Goal: Task Accomplishment & Management: Manage account settings

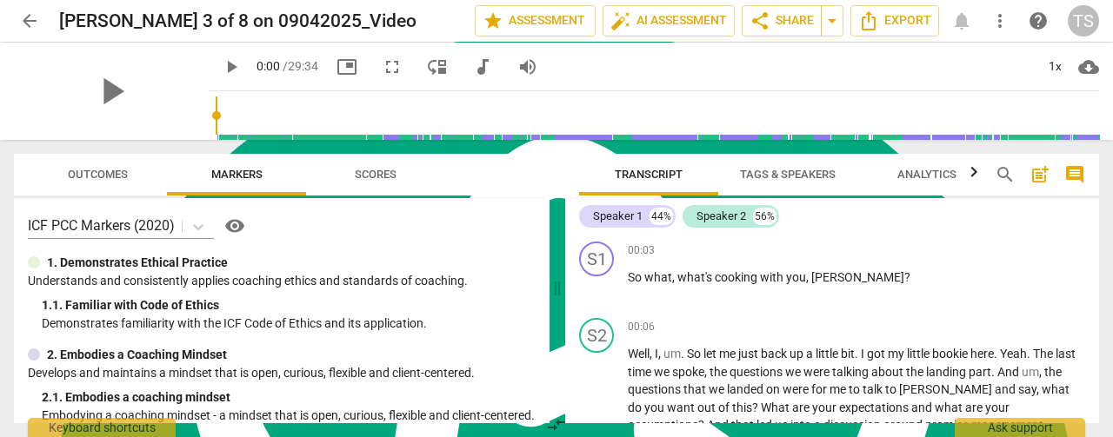
click at [786, 178] on span "Tags & Speakers" at bounding box center [788, 174] width 96 height 13
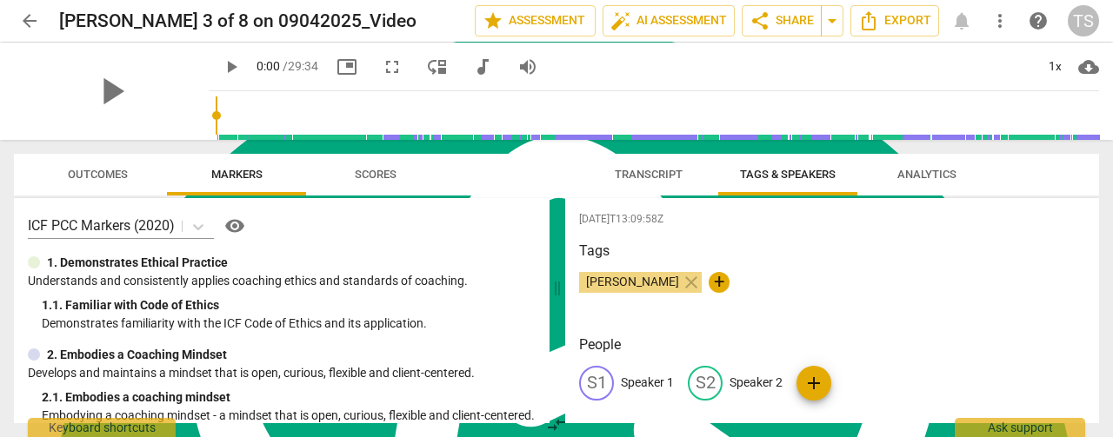
click at [647, 385] on p "Speaker 1" at bounding box center [647, 383] width 53 height 18
type textarea "Speaker 1"
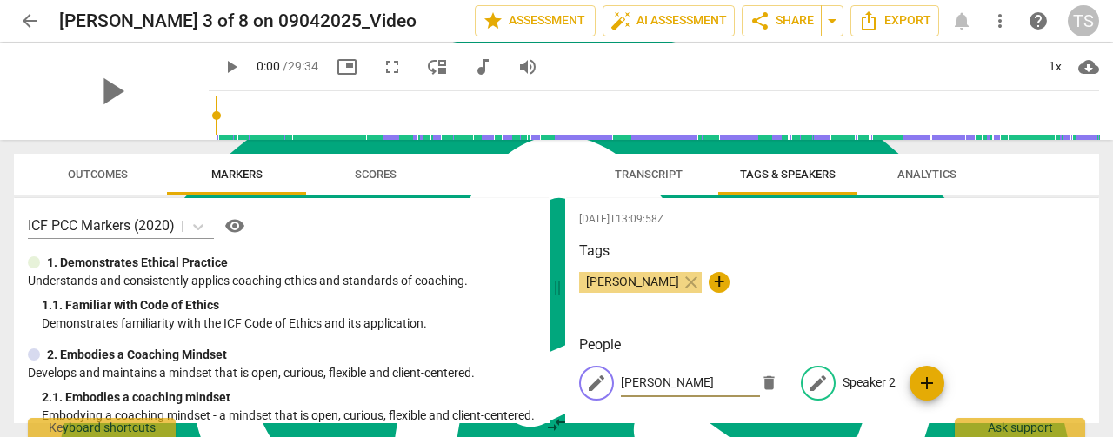
type input "[PERSON_NAME]"
click at [844, 377] on p "Speaker 2" at bounding box center [869, 383] width 53 height 18
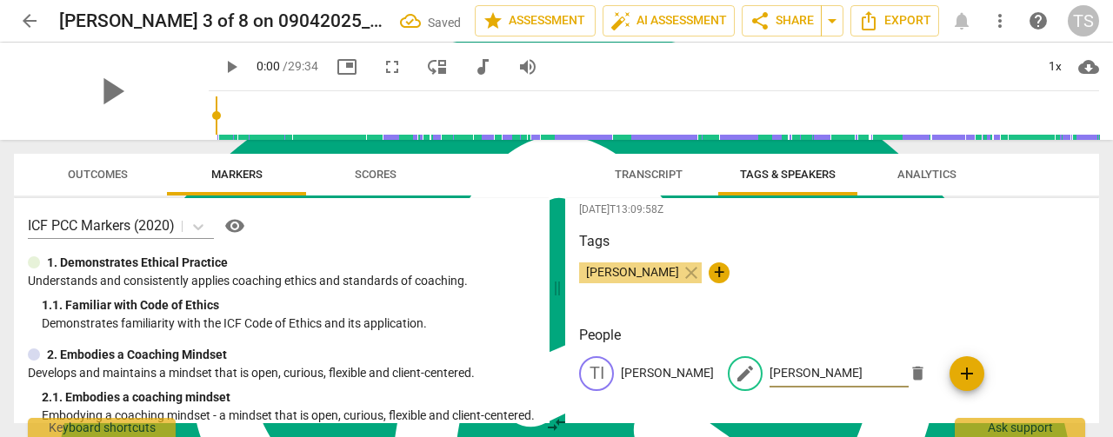
scroll to position [18, 0]
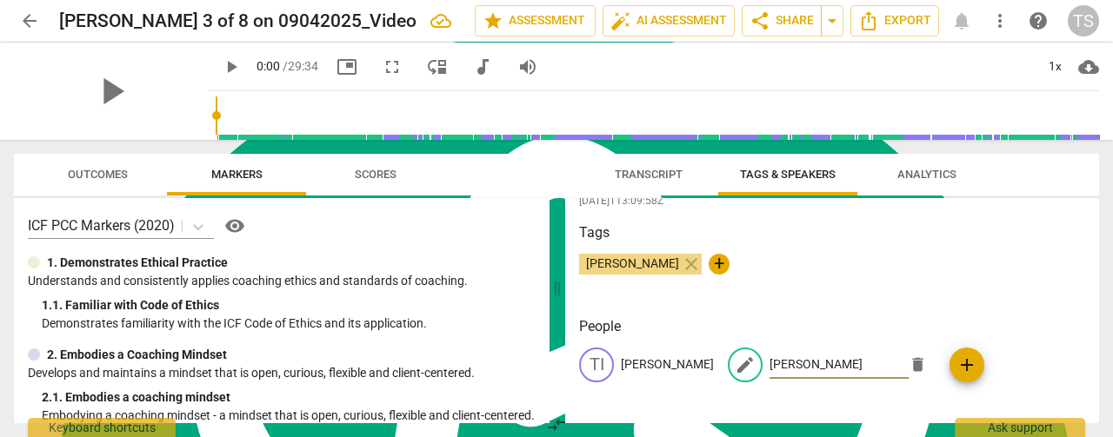
type input "[PERSON_NAME]"
click at [645, 178] on span "Transcript" at bounding box center [649, 174] width 68 height 13
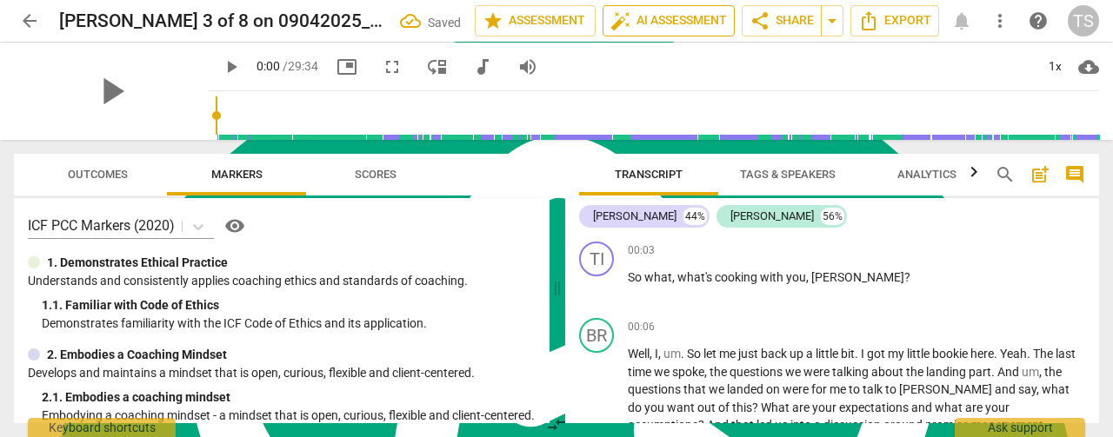
click at [657, 15] on span "auto_fix_high AI Assessment" at bounding box center [668, 20] width 117 height 21
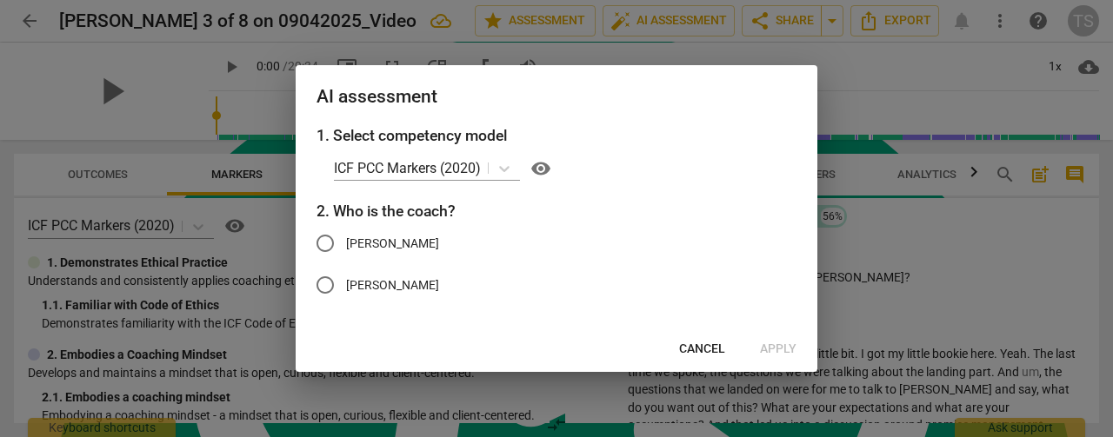
click at [367, 241] on span "[PERSON_NAME]" at bounding box center [392, 244] width 93 height 18
click at [346, 241] on input "[PERSON_NAME]" at bounding box center [325, 244] width 42 height 42
radio input "true"
click at [783, 351] on span "Apply" at bounding box center [778, 349] width 37 height 17
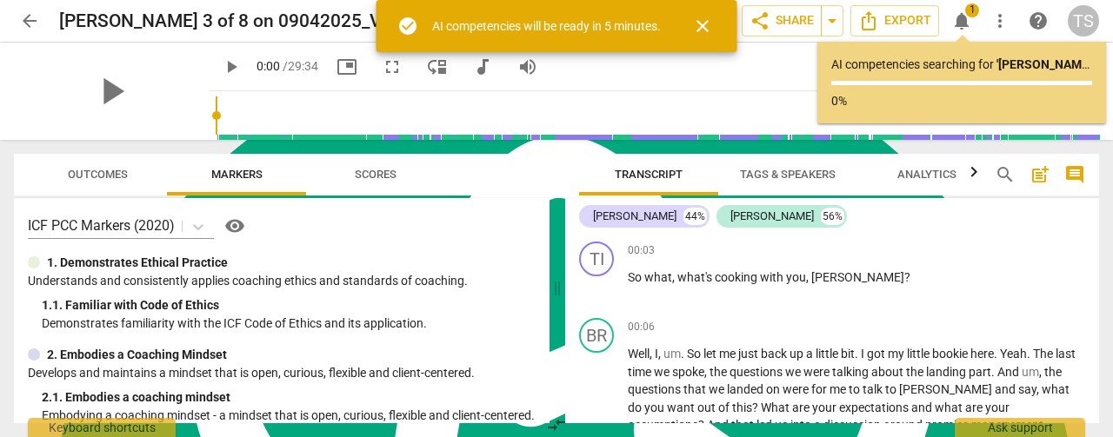
click at [28, 25] on span "arrow_back" at bounding box center [29, 20] width 21 height 21
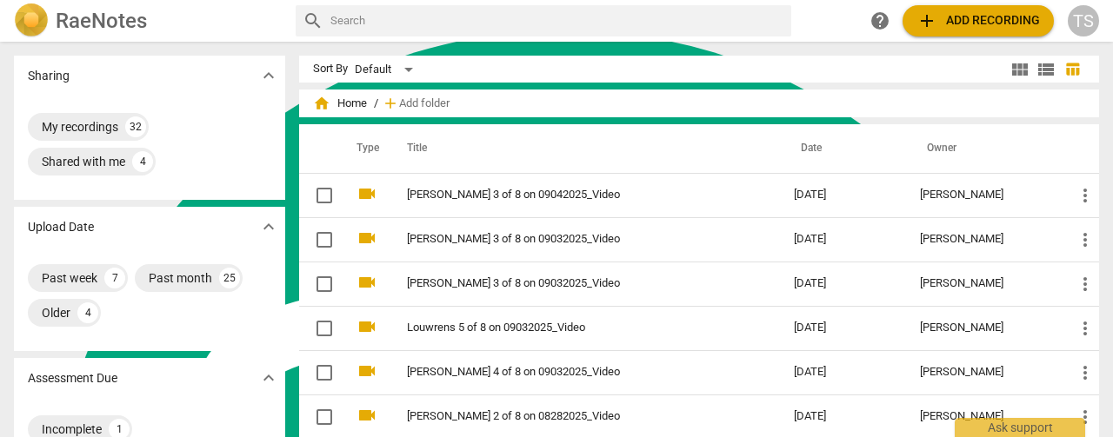
click at [939, 23] on span "add Add recording" at bounding box center [978, 20] width 123 height 21
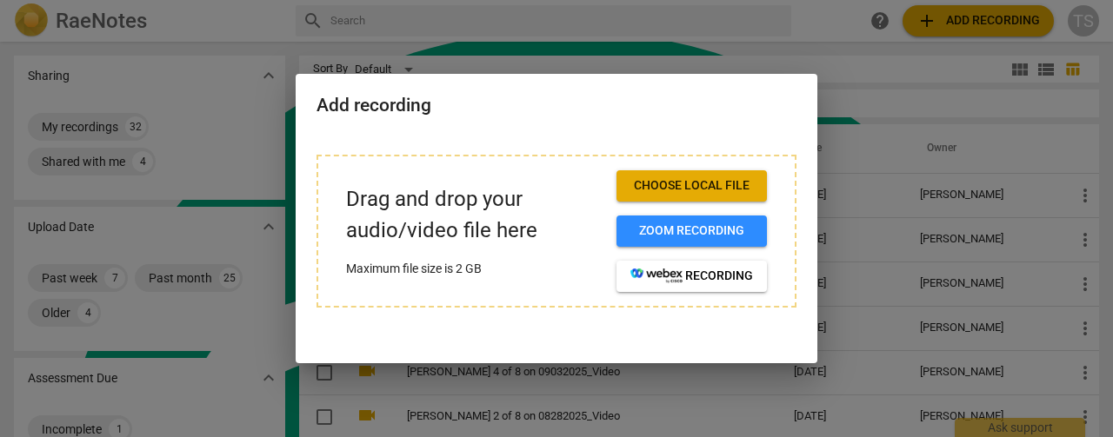
click at [668, 196] on button "Choose local file" at bounding box center [692, 185] width 150 height 31
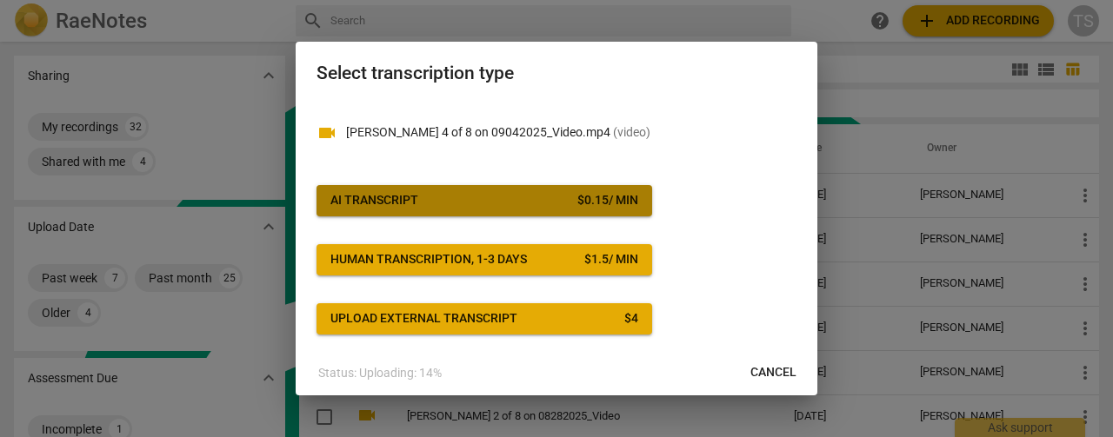
click at [504, 188] on button "AI Transcript $ 0.15 / min" at bounding box center [485, 200] width 336 height 31
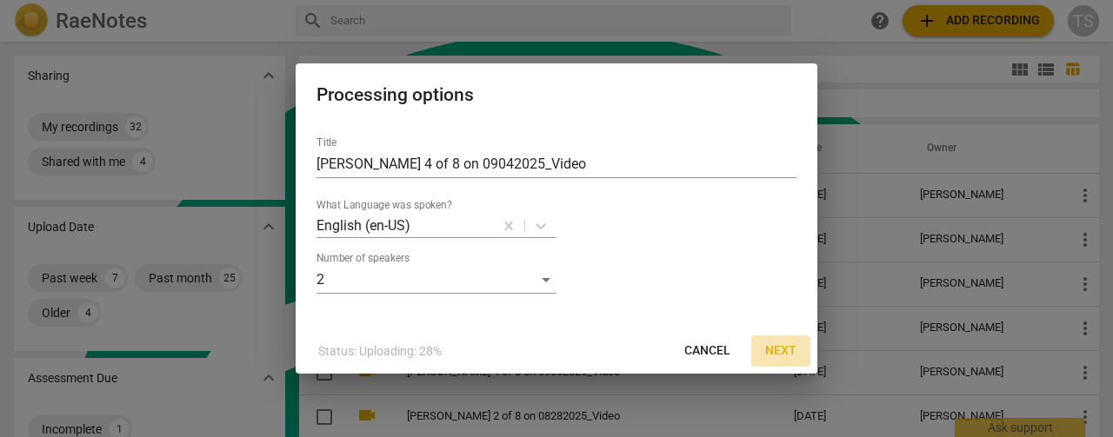
click at [783, 351] on span "Next" at bounding box center [780, 351] width 31 height 17
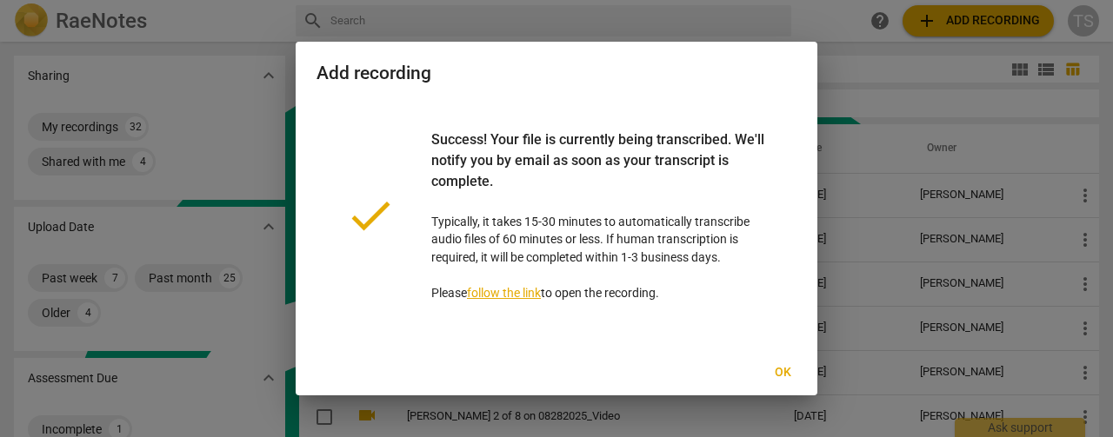
click at [788, 366] on span "Ok" at bounding box center [783, 372] width 28 height 17
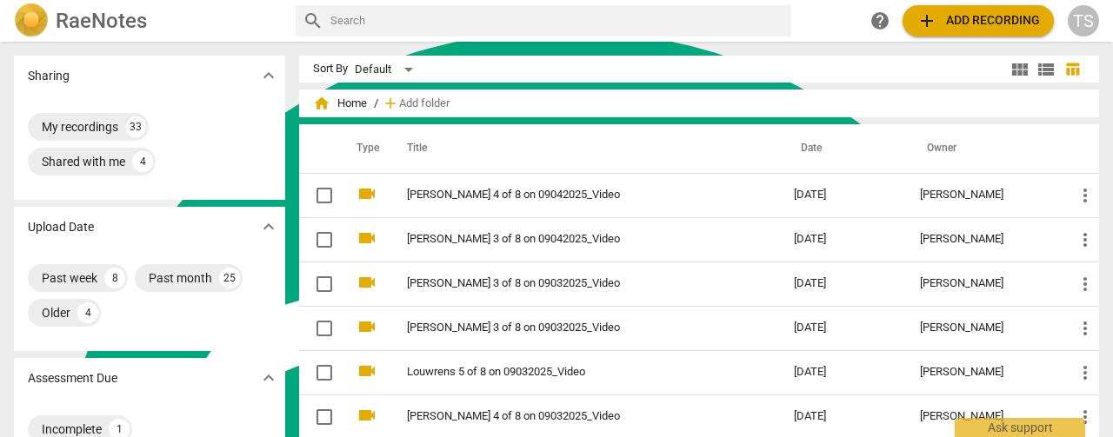
click at [974, 20] on span "add Add recording" at bounding box center [978, 20] width 123 height 21
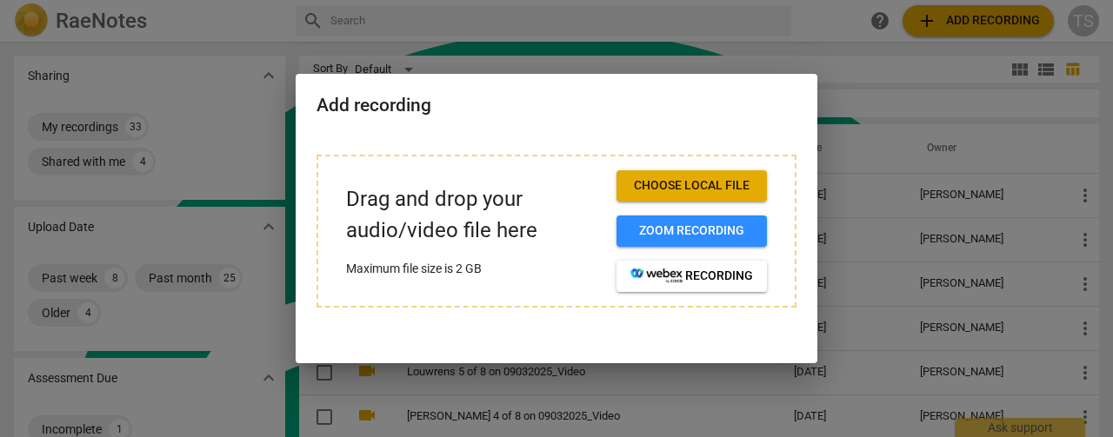
click at [666, 175] on button "Choose local file" at bounding box center [692, 185] width 150 height 31
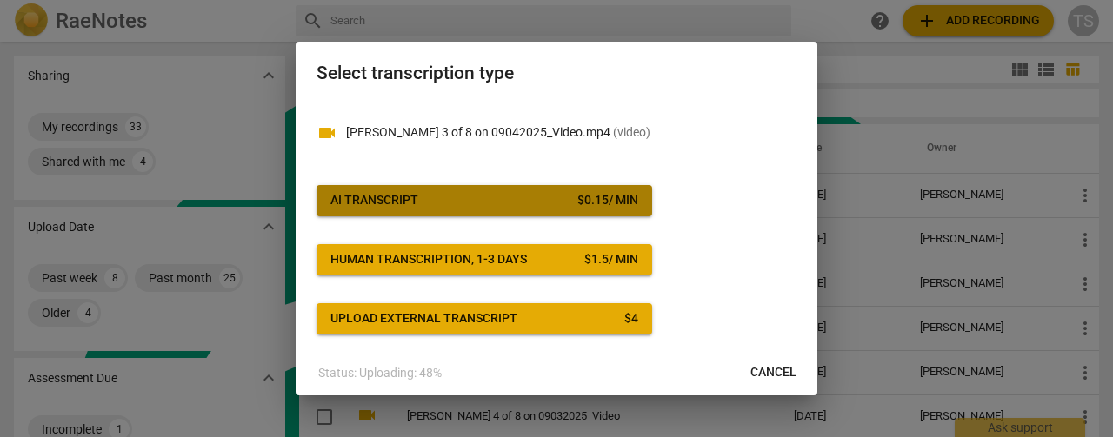
click at [509, 198] on span "AI Transcript $ 0.15 / min" at bounding box center [484, 200] width 308 height 17
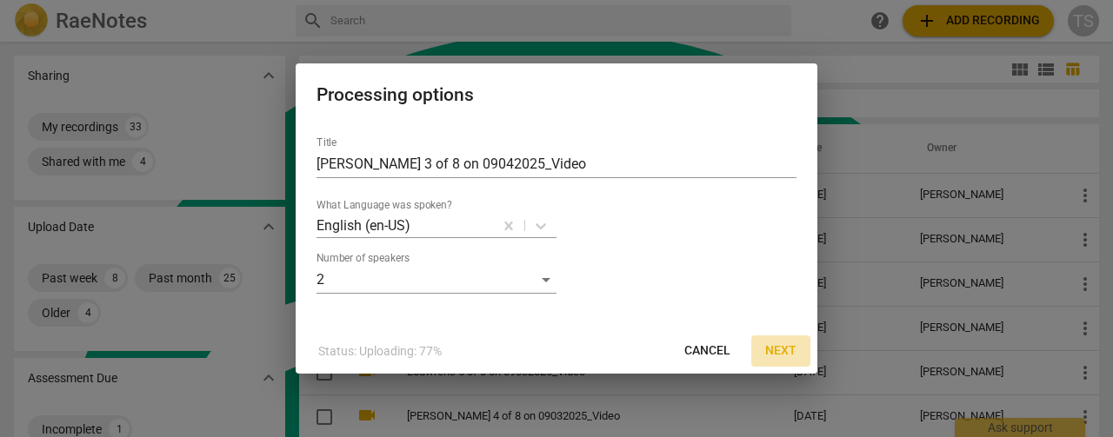
click at [797, 350] on button "Next" at bounding box center [780, 351] width 59 height 31
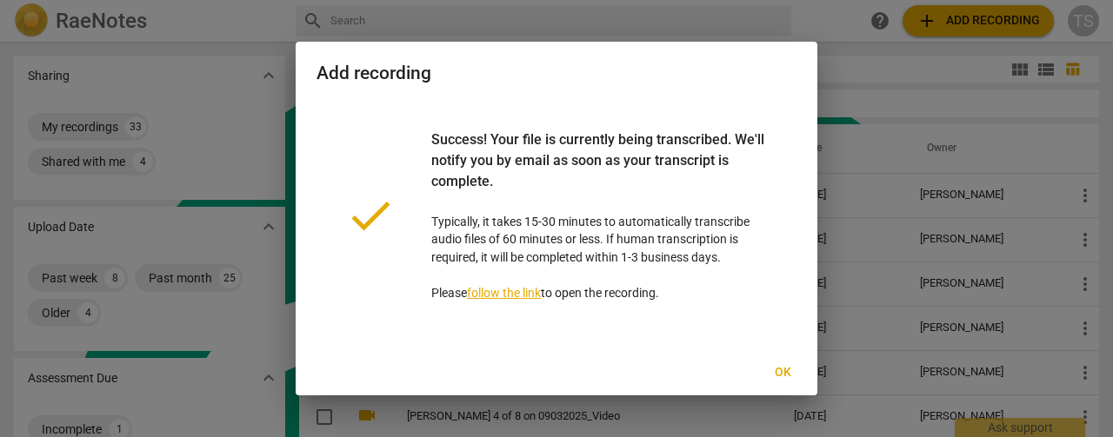
click at [788, 375] on span "Ok" at bounding box center [783, 372] width 28 height 17
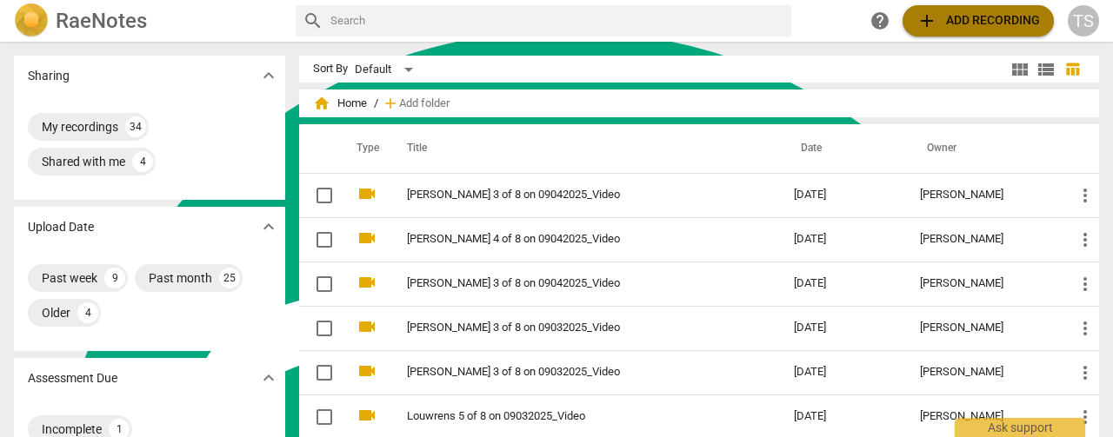
click at [941, 27] on span "add Add recording" at bounding box center [978, 20] width 123 height 21
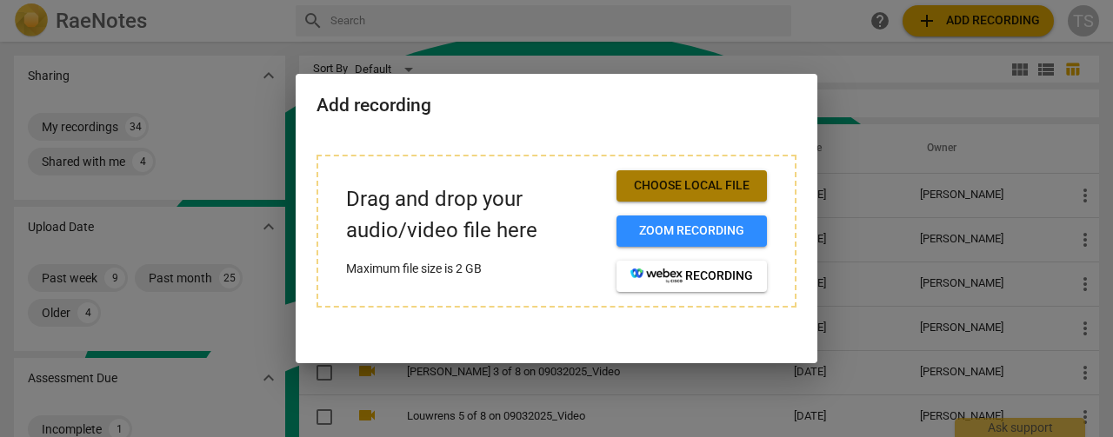
click at [697, 182] on span "Choose local file" at bounding box center [691, 185] width 123 height 17
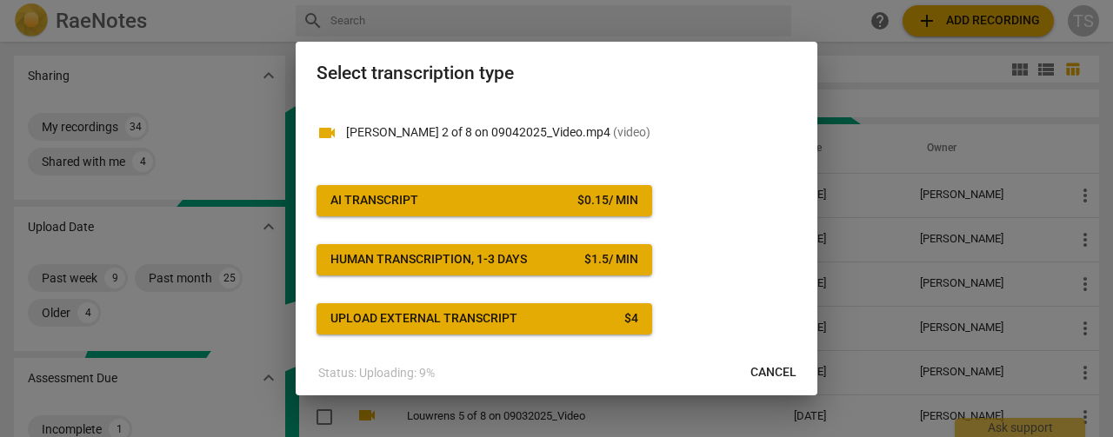
click at [570, 190] on button "AI Transcript $ 0.15 / min" at bounding box center [485, 200] width 336 height 31
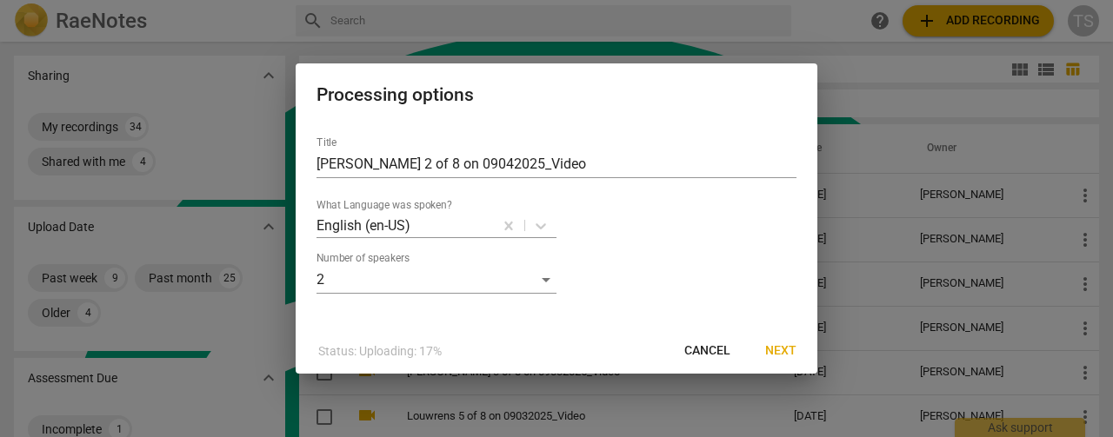
click at [779, 352] on span "Next" at bounding box center [780, 351] width 31 height 17
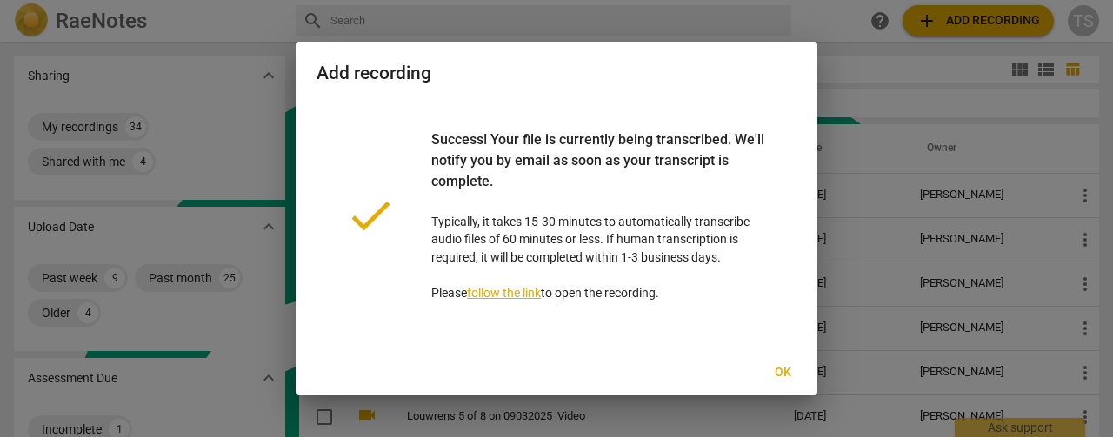
click at [780, 370] on span "Ok" at bounding box center [783, 372] width 28 height 17
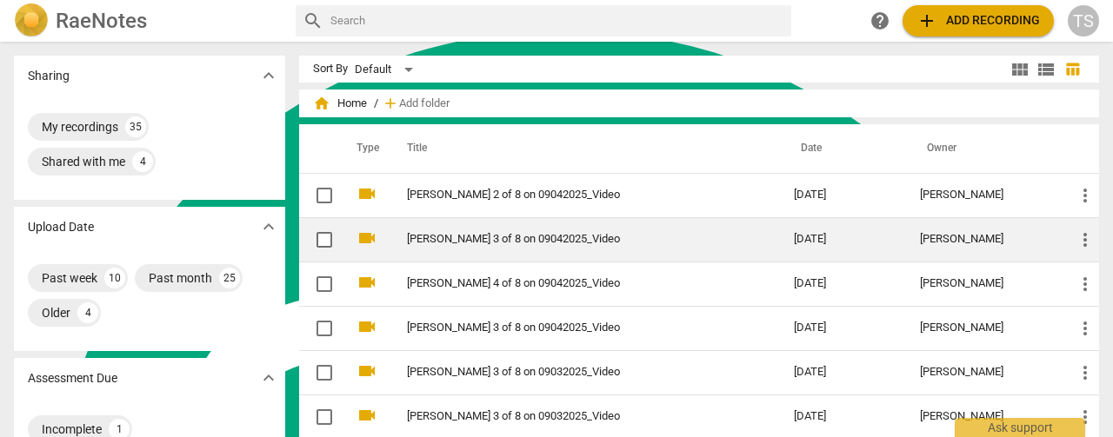
click at [495, 246] on td "[PERSON_NAME] 3 of 8 on 09042025_Video" at bounding box center [583, 239] width 394 height 44
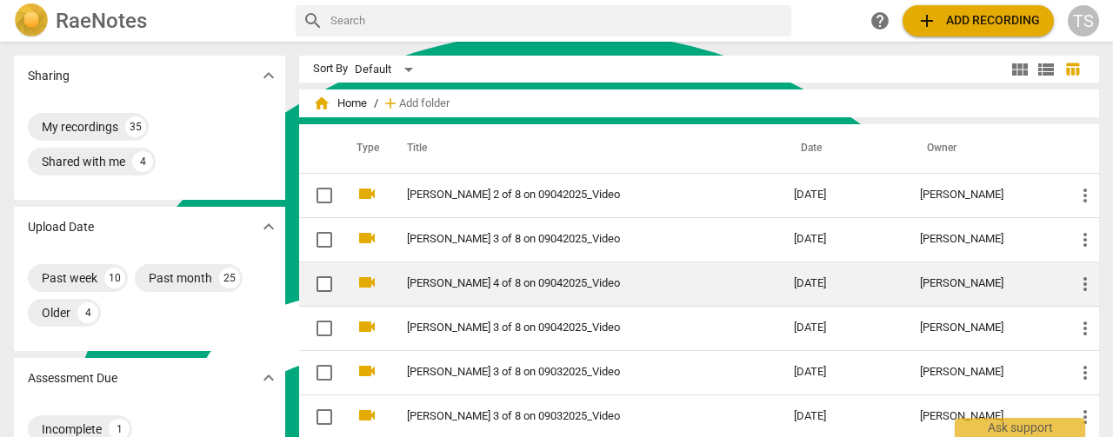
click at [447, 287] on link "[PERSON_NAME] 4 of 8 on 09042025_Video" at bounding box center [569, 283] width 324 height 13
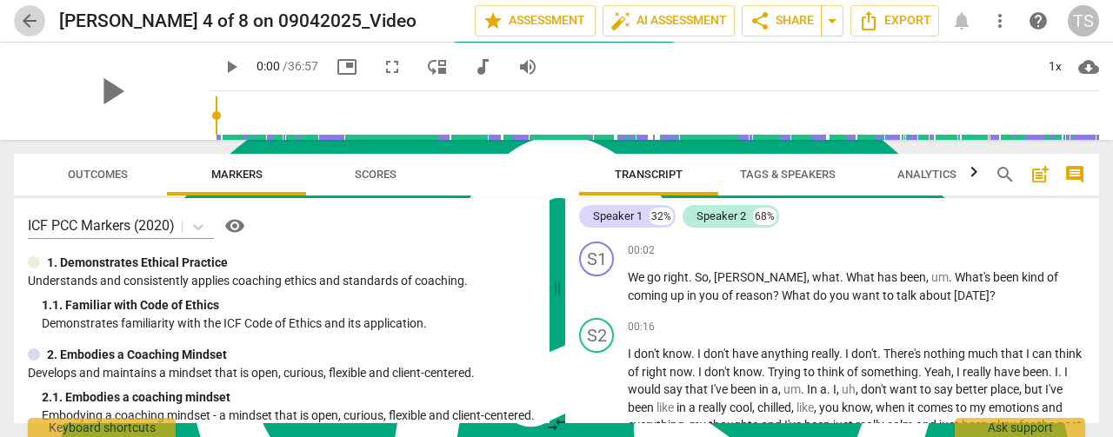
click at [24, 17] on span "arrow_back" at bounding box center [29, 20] width 21 height 21
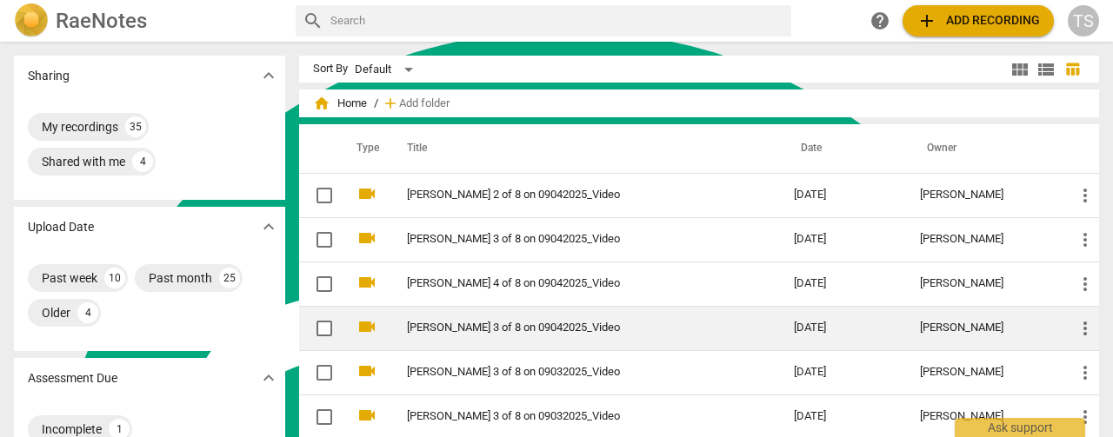
click at [507, 329] on link "[PERSON_NAME] 3 of 8 on 09042025_Video" at bounding box center [569, 328] width 324 height 13
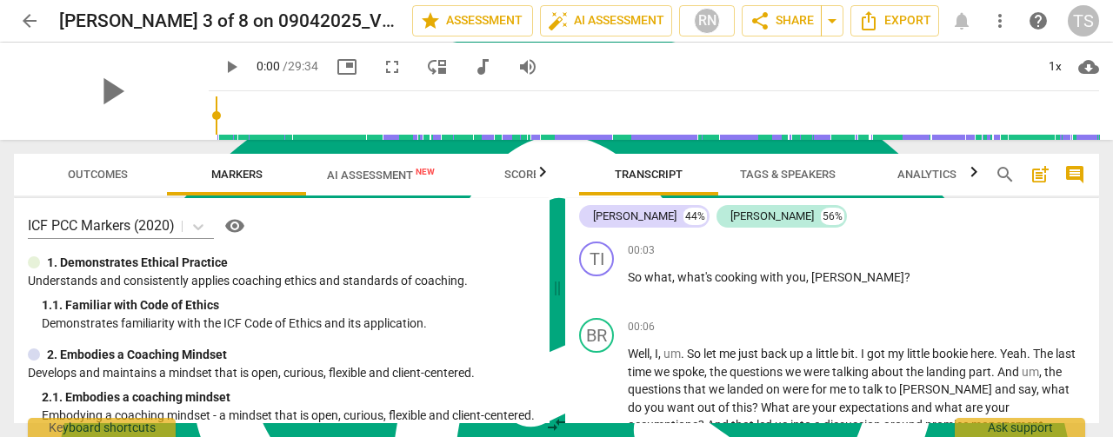
click at [35, 16] on span "arrow_back" at bounding box center [29, 20] width 21 height 21
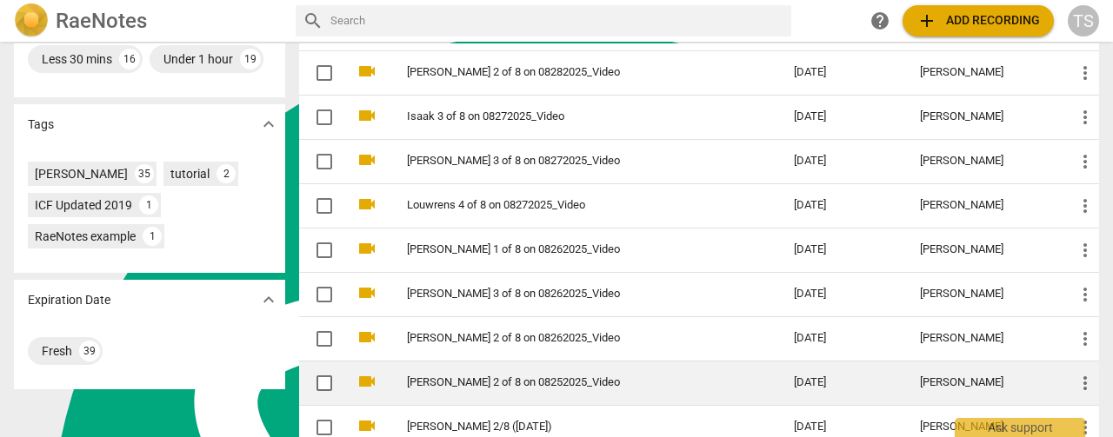
scroll to position [609, 0]
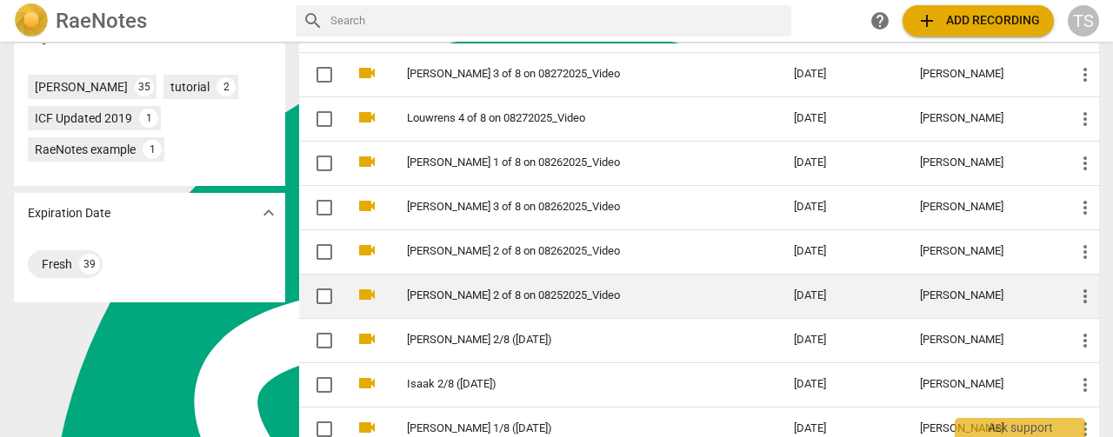
click at [442, 297] on link "[PERSON_NAME] 2 of 8 on 08252025_Video" at bounding box center [569, 296] width 324 height 13
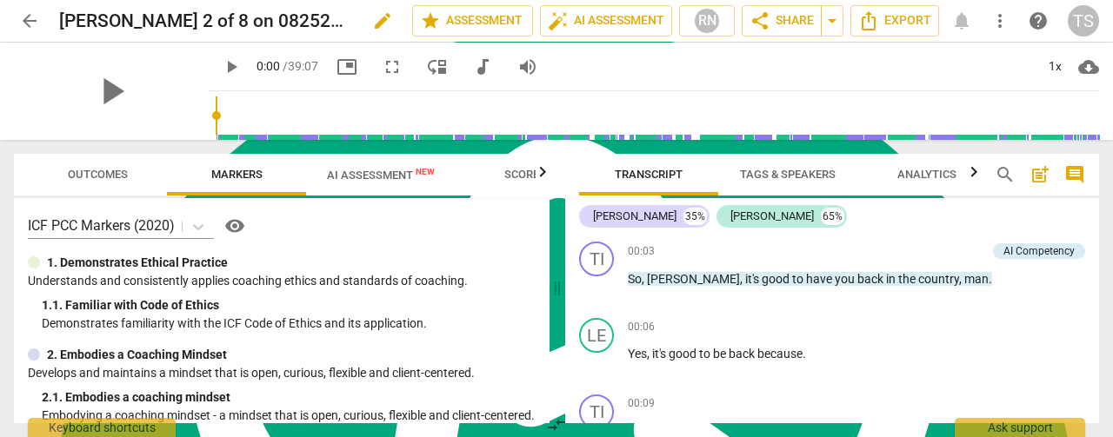
click at [377, 28] on div "[PERSON_NAME] 2 of 8 on 08252025_Video edit" at bounding box center [228, 20] width 339 height 31
click at [372, 26] on span "edit" at bounding box center [382, 20] width 21 height 21
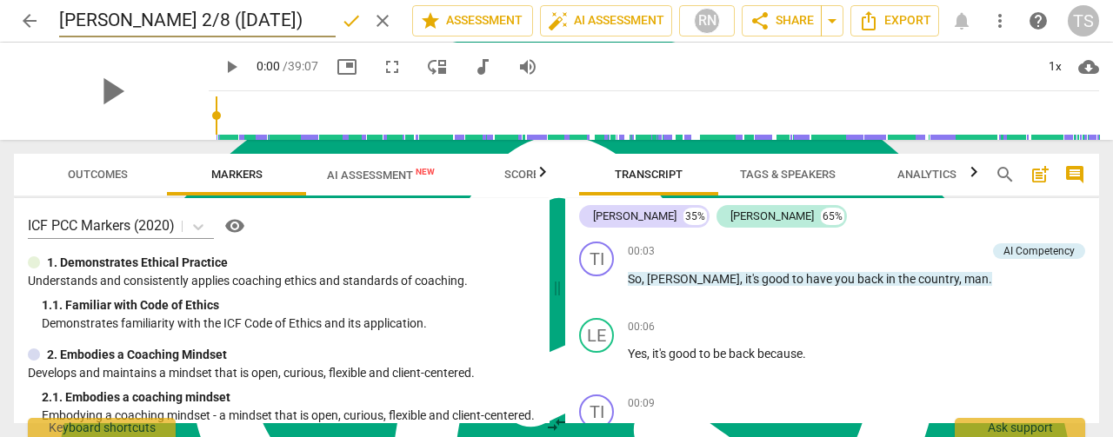
type input "[PERSON_NAME] 2/8 ([DATE])"
click at [341, 23] on span "done" at bounding box center [351, 20] width 21 height 21
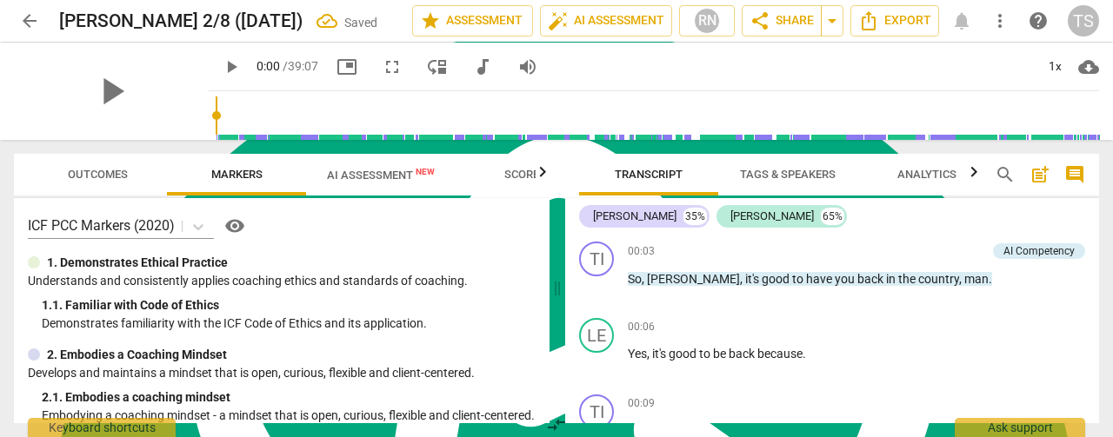
click at [10, 17] on header "arrow_back [PERSON_NAME] 2/8 ([DATE]) Saved edit star Assessment auto_fix_high …" at bounding box center [556, 21] width 1113 height 42
click at [19, 18] on span "arrow_back" at bounding box center [29, 20] width 21 height 21
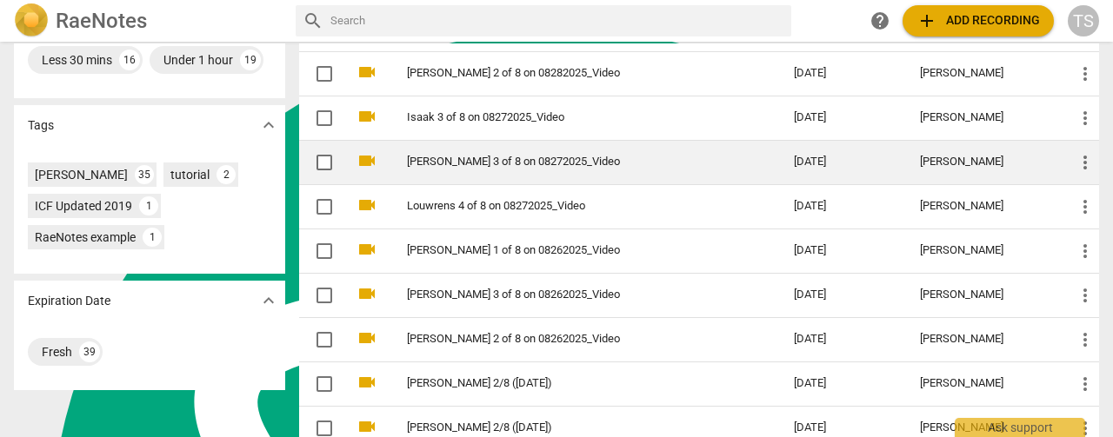
scroll to position [522, 0]
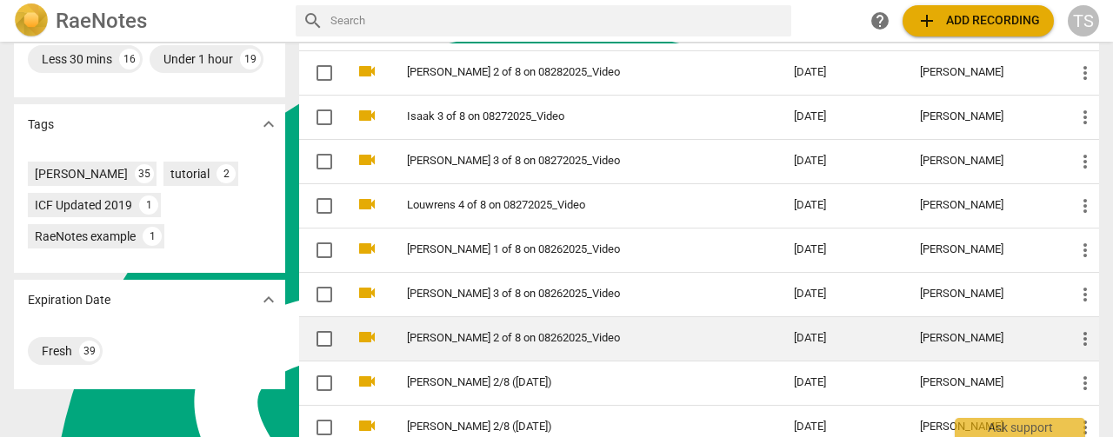
click at [415, 333] on link "[PERSON_NAME] 2 of 8 on 08262025_Video" at bounding box center [569, 338] width 324 height 13
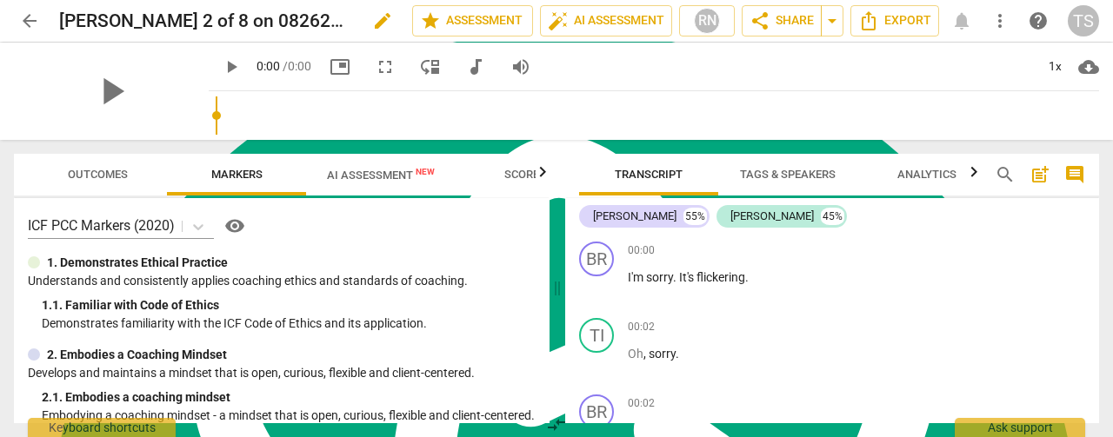
click at [372, 22] on span "edit" at bounding box center [382, 20] width 21 height 21
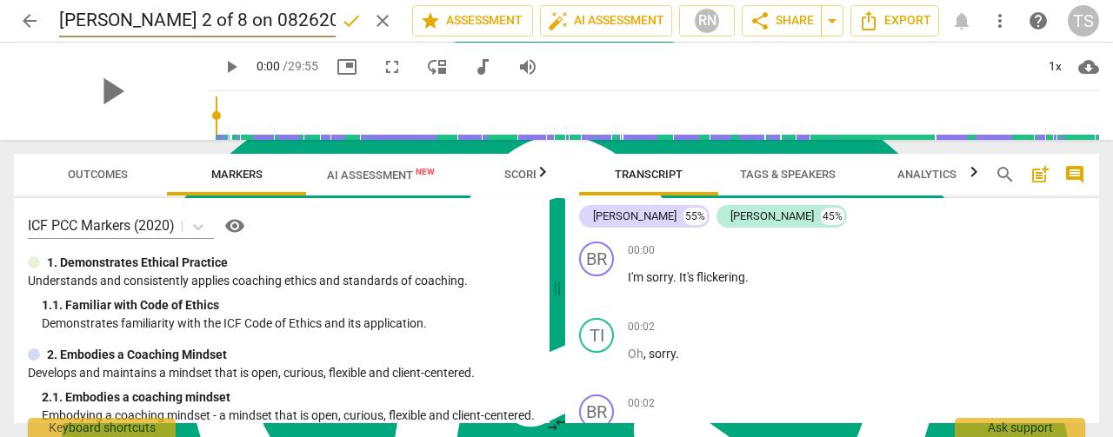
click at [149, 17] on input "[PERSON_NAME] 2 of 8 on 08262025_Video" at bounding box center [197, 20] width 277 height 33
click at [167, 13] on input "[PERSON_NAME] 2/8 on 08262025_Video" at bounding box center [197, 20] width 277 height 33
type input "[PERSON_NAME] 2/8 ([DATE])"
click at [343, 20] on span "done" at bounding box center [351, 20] width 21 height 21
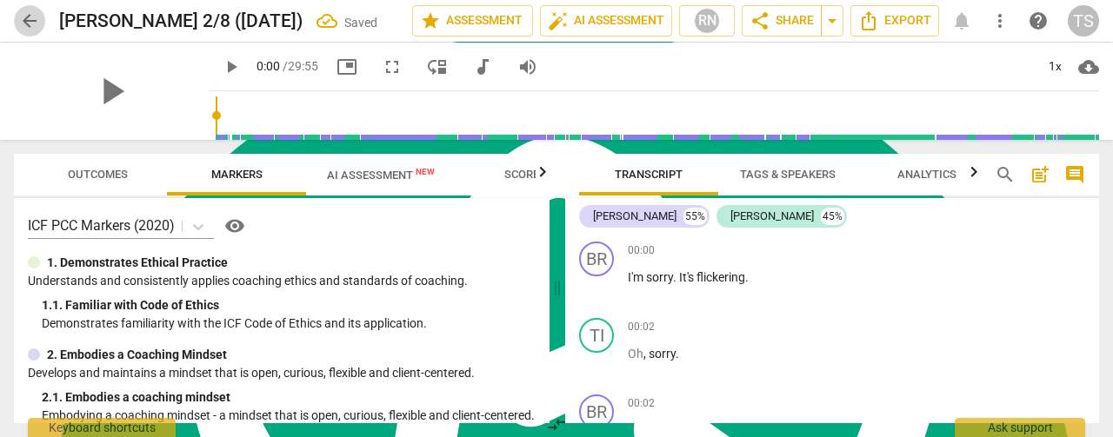
click at [21, 16] on span "arrow_back" at bounding box center [29, 20] width 21 height 21
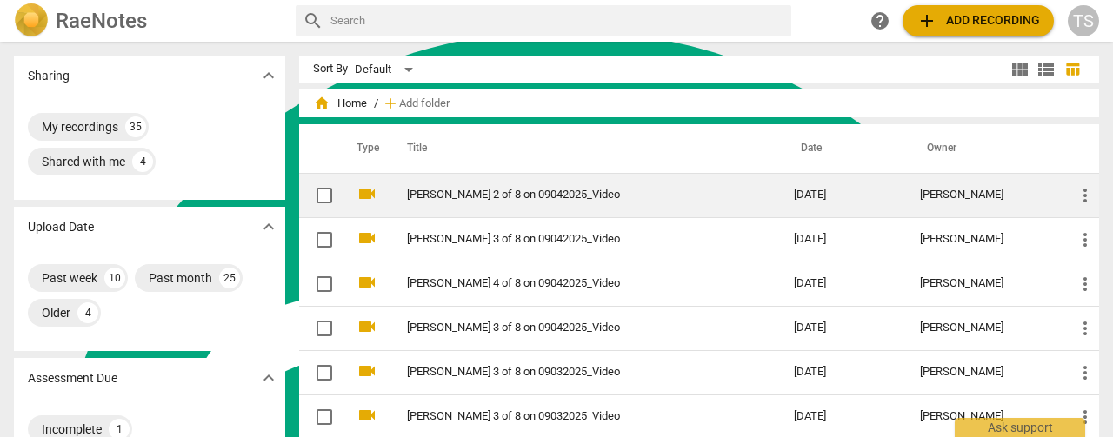
click at [437, 199] on link "[PERSON_NAME] 2 of 8 on 09042025_Video" at bounding box center [569, 195] width 324 height 13
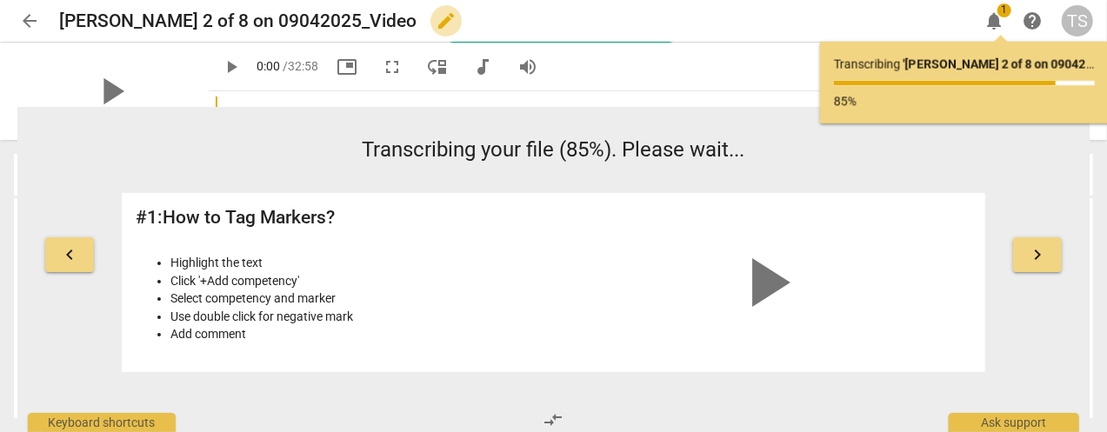
click at [436, 25] on span "edit" at bounding box center [446, 20] width 21 height 21
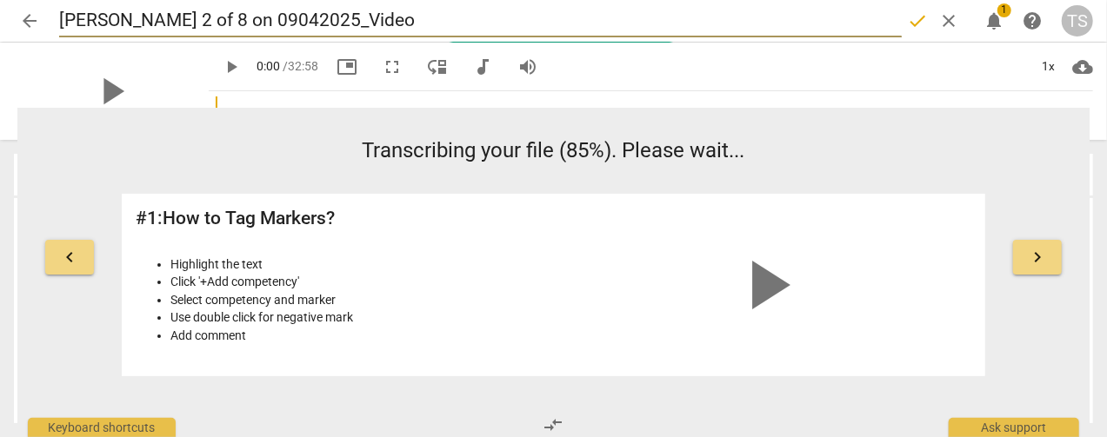
click at [162, 23] on input "[PERSON_NAME] 2 of 8 on 09042025_Video" at bounding box center [480, 20] width 843 height 33
click at [160, 23] on input "[PERSON_NAME] 2 of 8 on 09042025_Video" at bounding box center [480, 20] width 843 height 33
click at [177, 23] on input "[PERSON_NAME] 2/8 on 09042025_Video" at bounding box center [480, 20] width 843 height 33
type input "[PERSON_NAME] 2/8 (9042025_Video"
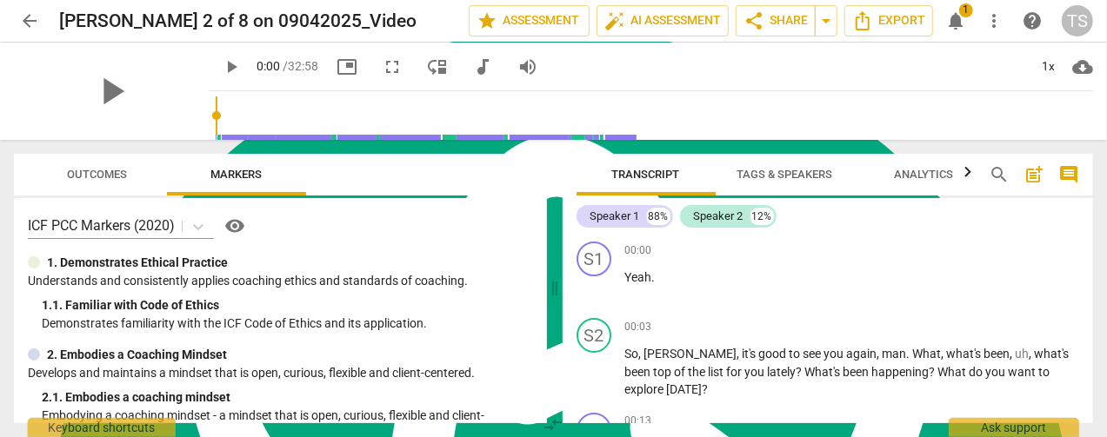
click at [283, 3] on div "arrow_back [PERSON_NAME] 2 of 8 on 09042025_Video edit star Assessment auto_fix…" at bounding box center [553, 21] width 1079 height 42
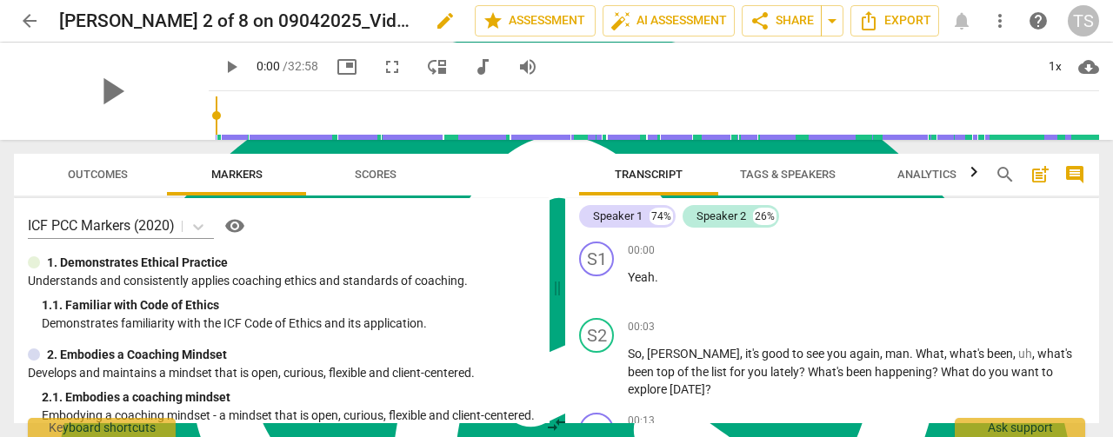
click at [435, 29] on span "edit" at bounding box center [445, 20] width 21 height 21
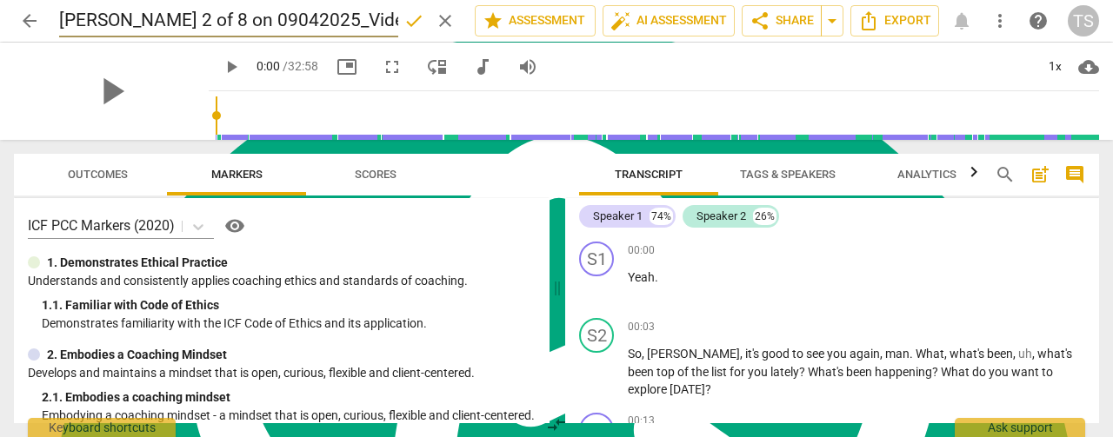
click at [157, 17] on input "[PERSON_NAME] 2 of 8 on 09042025_Video" at bounding box center [228, 20] width 339 height 33
type input "[PERSON_NAME] 2/8 on 09042025_Video"
click at [407, 20] on span "done" at bounding box center [414, 20] width 21 height 21
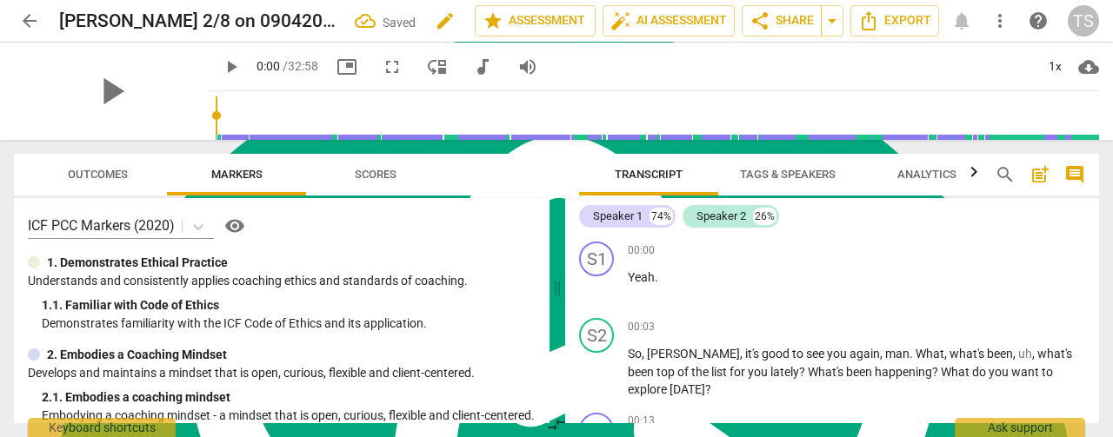
click at [435, 22] on span "edit" at bounding box center [445, 20] width 21 height 21
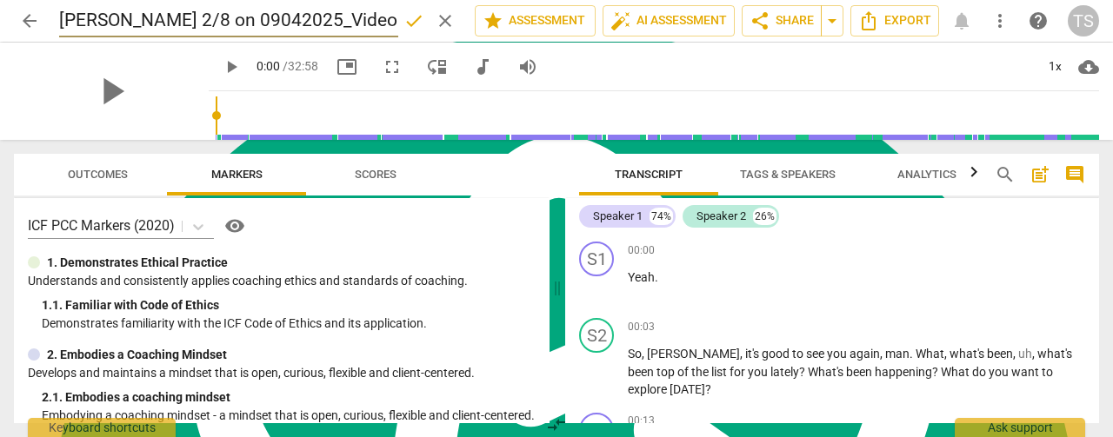
click at [181, 26] on input "[PERSON_NAME] 2/8 on 09042025_Video" at bounding box center [228, 20] width 339 height 33
click at [168, 25] on input "[PERSON_NAME] 2/8 (09042025_Video" at bounding box center [228, 20] width 339 height 33
type input "[PERSON_NAME] 2/8 (9042025_Video"
click at [407, 27] on span "done" at bounding box center [414, 20] width 21 height 21
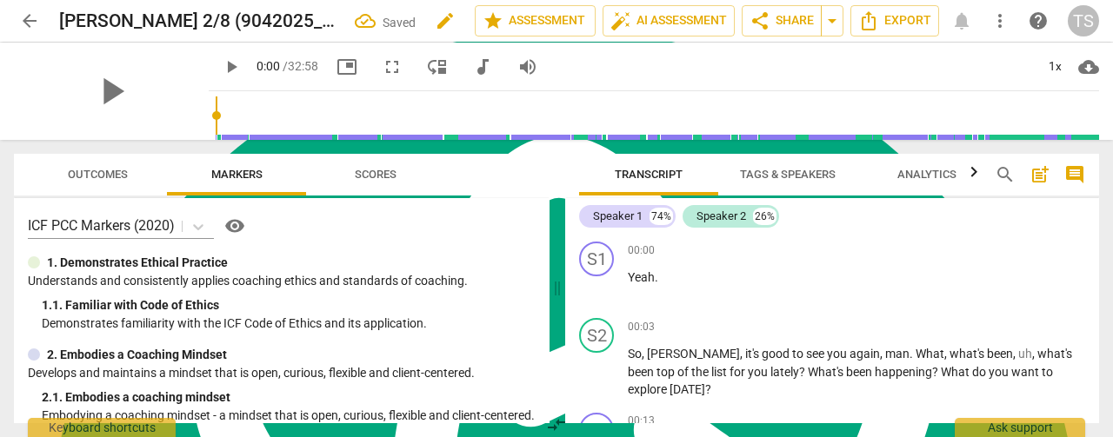
click at [435, 25] on span "edit" at bounding box center [445, 20] width 21 height 21
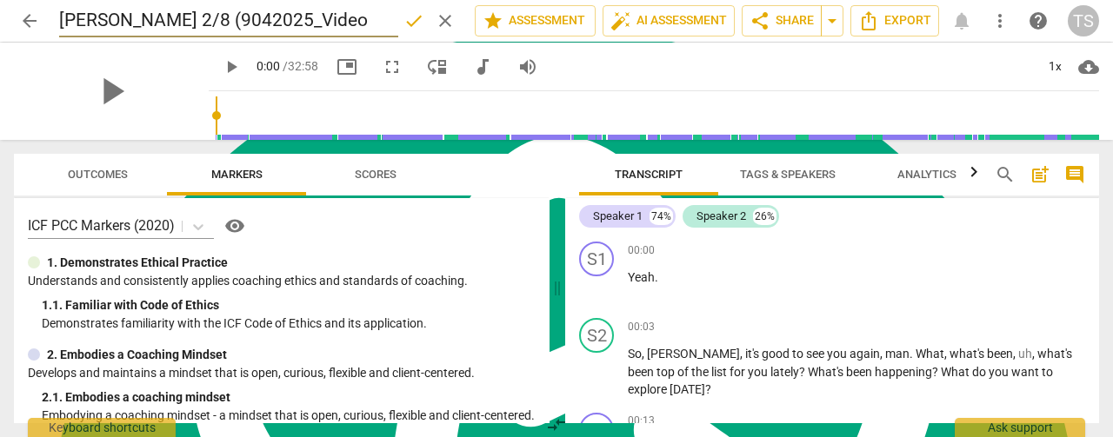
click at [181, 26] on input "[PERSON_NAME] 2/8 (9042025_Video" at bounding box center [228, 20] width 339 height 33
click at [190, 20] on input "[PERSON_NAME] 2/8 (9/42025_Video" at bounding box center [228, 20] width 339 height 33
click at [268, 14] on input "[PERSON_NAME] 2/8 ([DATE]_Video" at bounding box center [228, 20] width 339 height 33
type input "[PERSON_NAME] 2/8 ([DATE])"
click at [406, 29] on span "done" at bounding box center [414, 20] width 21 height 21
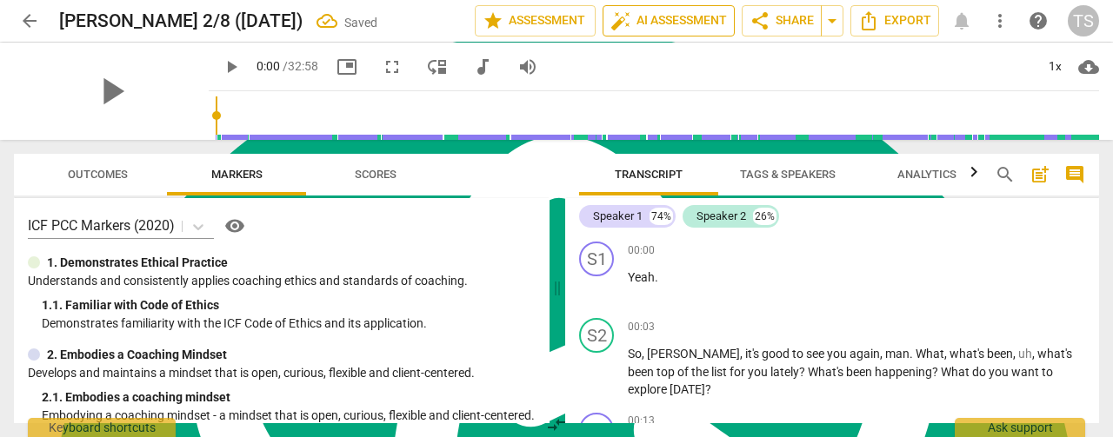
click at [625, 29] on span "auto_fix_high" at bounding box center [620, 20] width 21 height 21
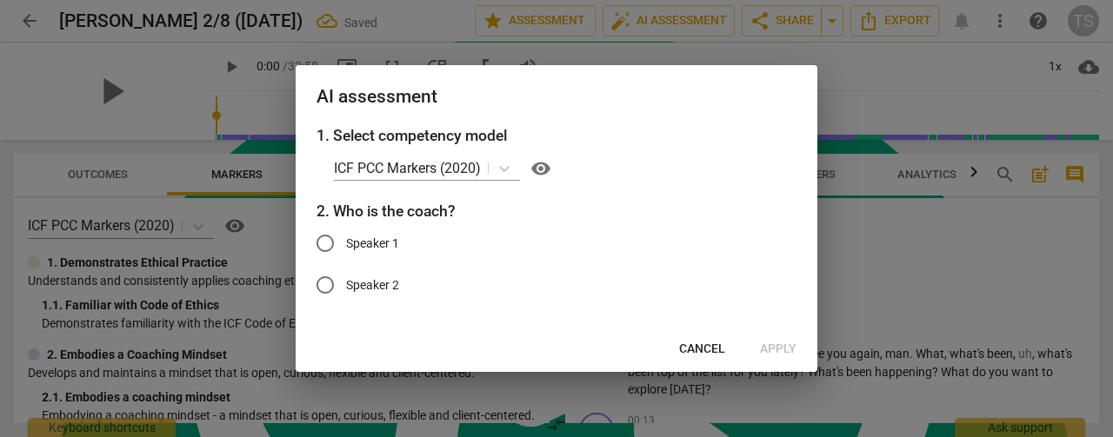
click at [685, 349] on span "Cancel" at bounding box center [702, 349] width 46 height 17
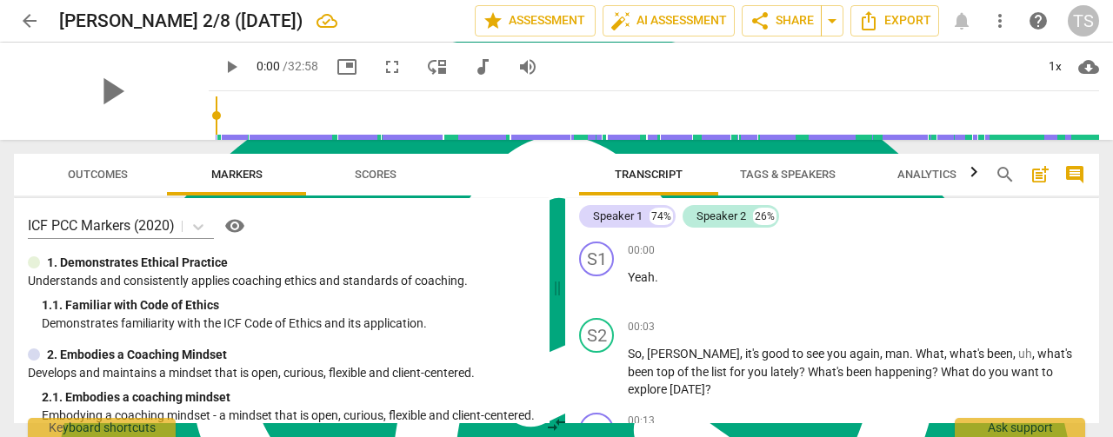
click at [776, 180] on span "Tags & Speakers" at bounding box center [788, 174] width 96 height 13
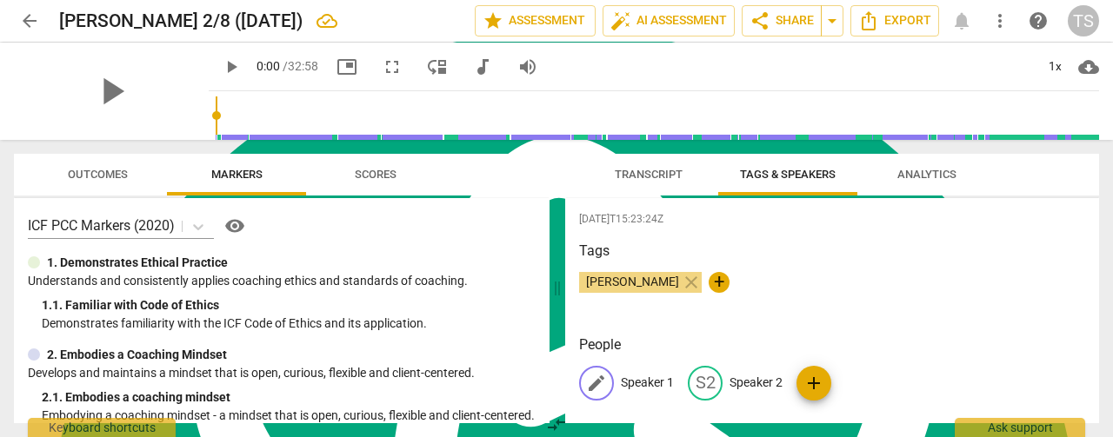
click at [661, 393] on div "edit Speaker 1" at bounding box center [626, 383] width 95 height 35
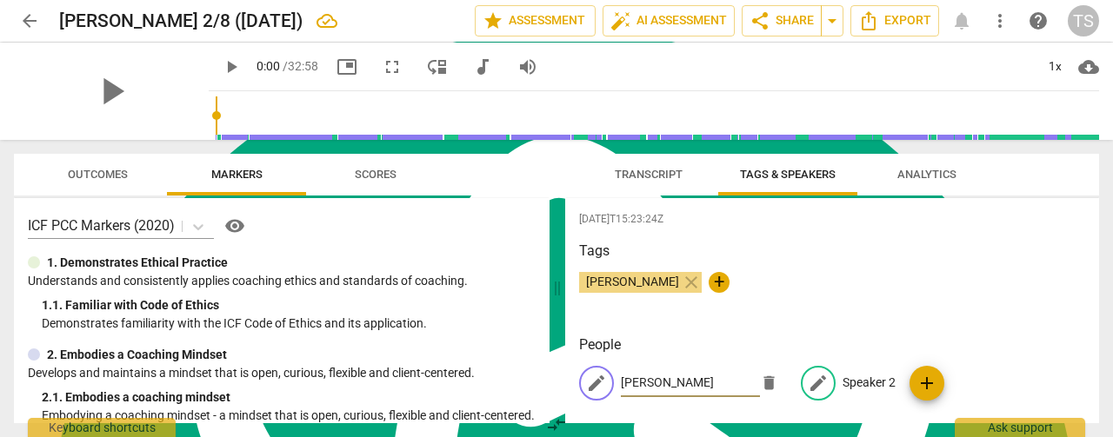
type input "[PERSON_NAME]"
click at [865, 389] on p "Speaker 2" at bounding box center [869, 383] width 53 height 18
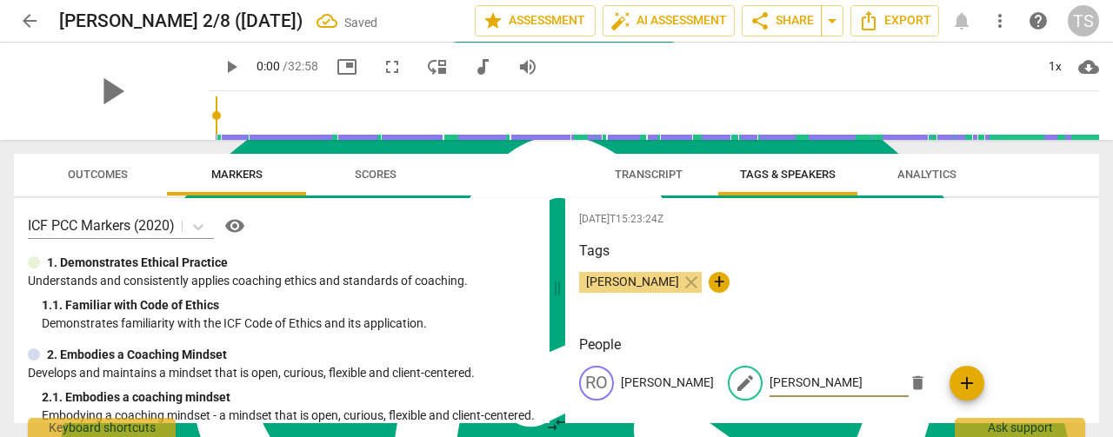
type input "[PERSON_NAME]"
click at [896, 316] on div "Tags [PERSON_NAME] close +" at bounding box center [832, 281] width 506 height 80
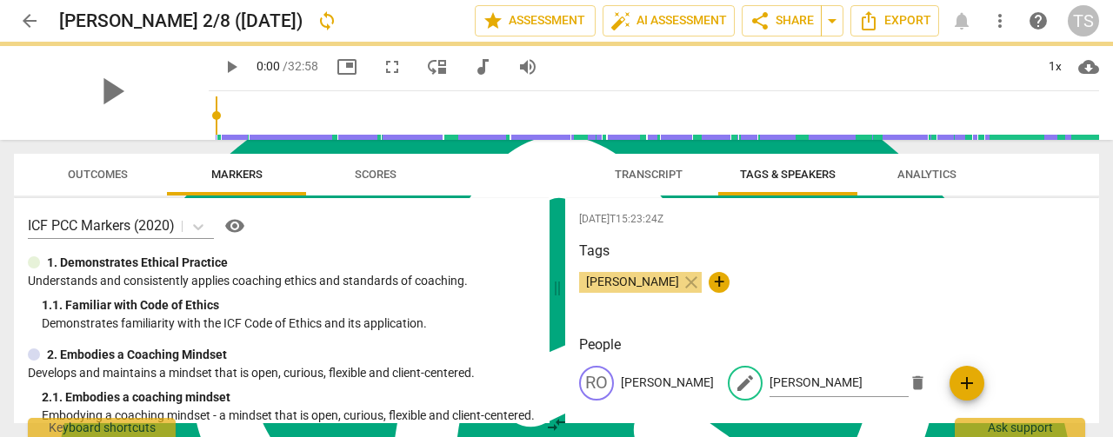
click at [633, 194] on button "Transcript" at bounding box center [648, 175] width 139 height 42
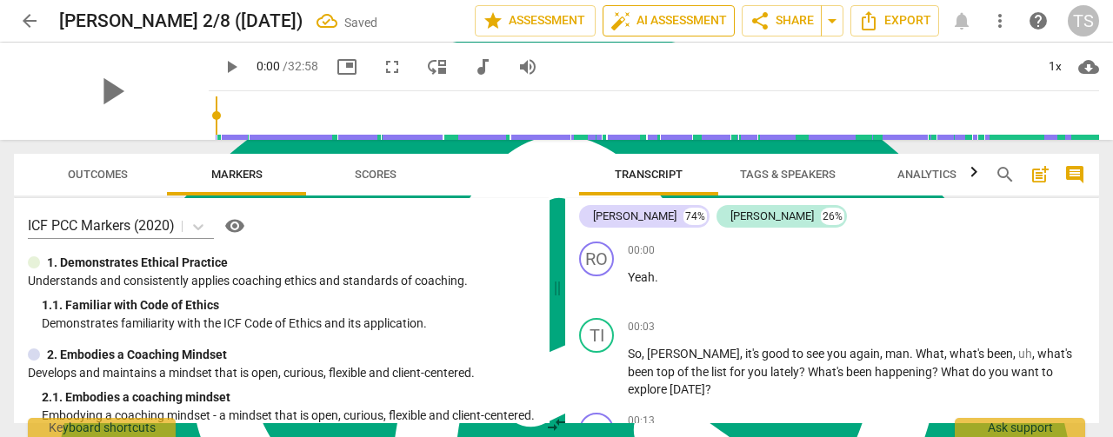
click at [635, 12] on span "auto_fix_high AI Assessment" at bounding box center [668, 20] width 117 height 21
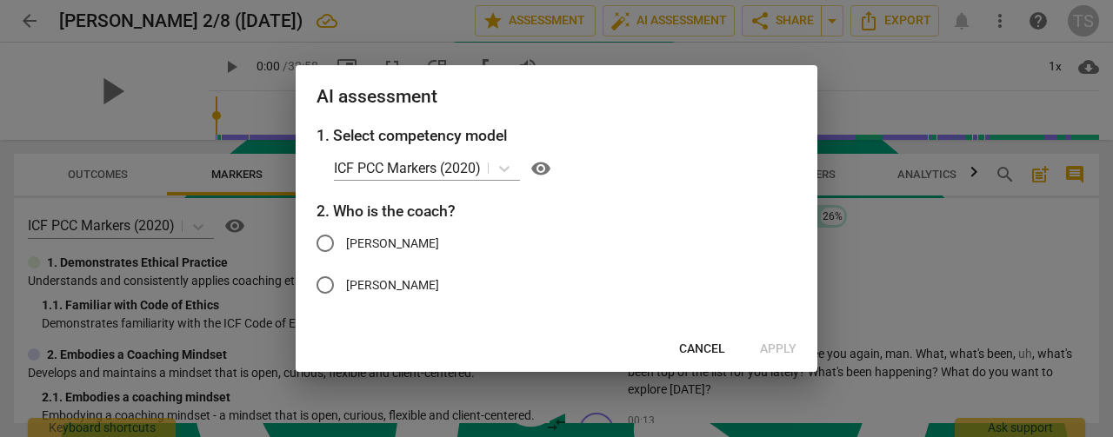
click at [324, 274] on input "[PERSON_NAME]" at bounding box center [325, 285] width 42 height 42
radio input "true"
click at [772, 343] on span "Apply" at bounding box center [778, 349] width 37 height 17
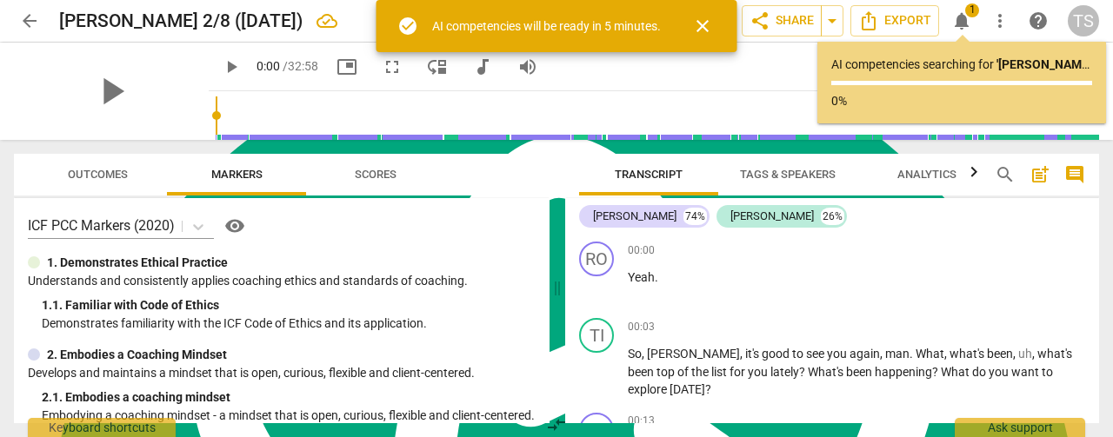
drag, startPoint x: 697, startPoint y: 24, endPoint x: 681, endPoint y: 23, distance: 16.5
click at [698, 24] on span "close" at bounding box center [702, 26] width 21 height 21
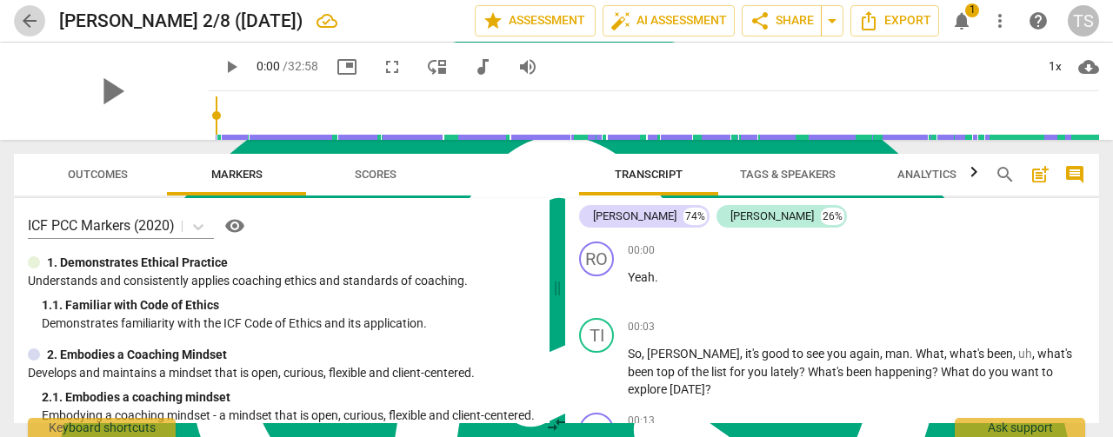
click at [24, 25] on span "arrow_back" at bounding box center [29, 20] width 21 height 21
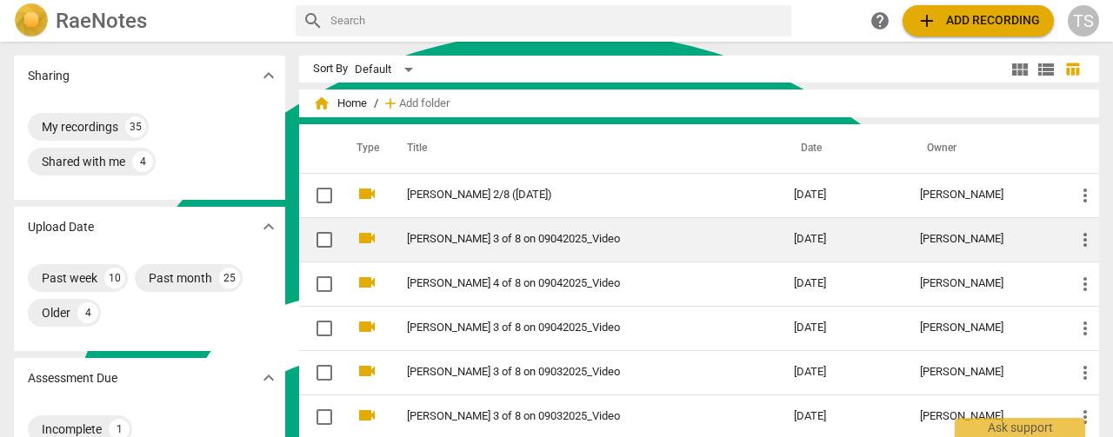
click at [481, 241] on link "[PERSON_NAME] 3 of 8 on 09042025_Video" at bounding box center [569, 239] width 324 height 13
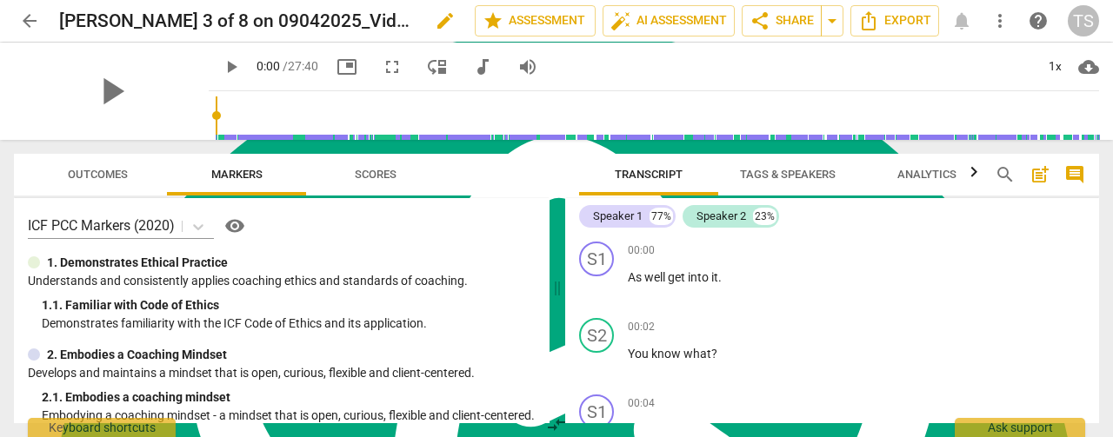
click at [435, 17] on span "edit" at bounding box center [445, 20] width 21 height 21
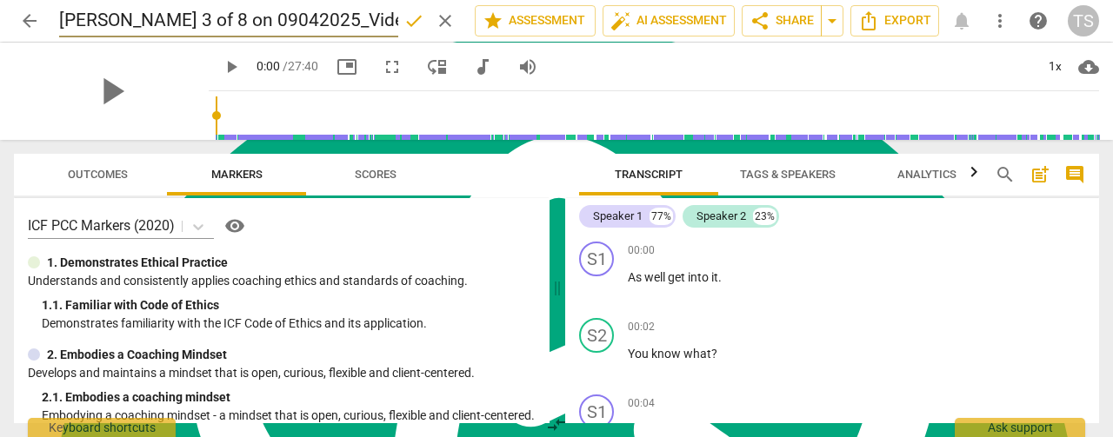
click at [142, 25] on input "[PERSON_NAME] 3 of 8 on 09042025_Video" at bounding box center [228, 20] width 339 height 33
click at [165, 17] on input "[PERSON_NAME] 3/8 on 09042025_Video" at bounding box center [228, 20] width 339 height 33
type input "[PERSON_NAME] 3/8 ([DATE])"
click at [415, 24] on span "done" at bounding box center [414, 20] width 21 height 21
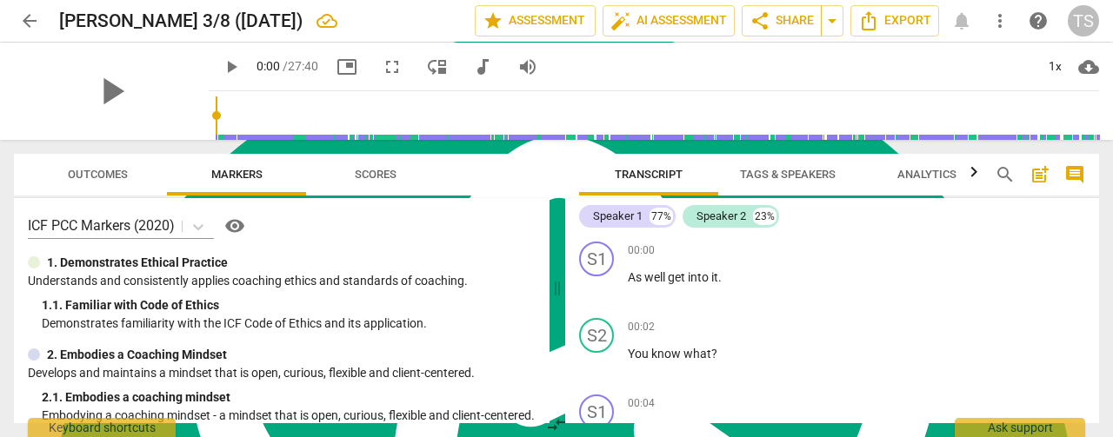
click at [765, 174] on span "Tags & Speakers" at bounding box center [788, 174] width 96 height 13
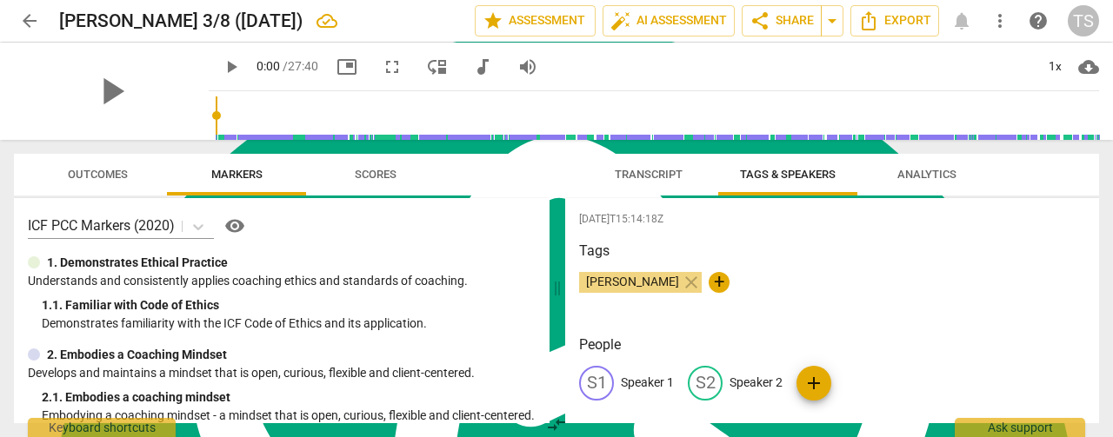
click at [640, 386] on p "Speaker 1" at bounding box center [647, 383] width 53 height 18
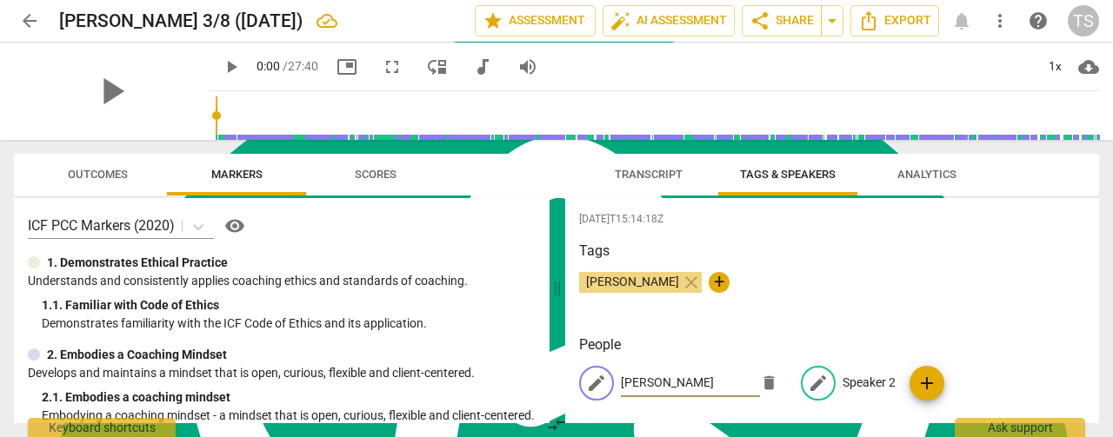
type input "[PERSON_NAME]"
click at [861, 379] on p "Speaker 2" at bounding box center [869, 383] width 53 height 18
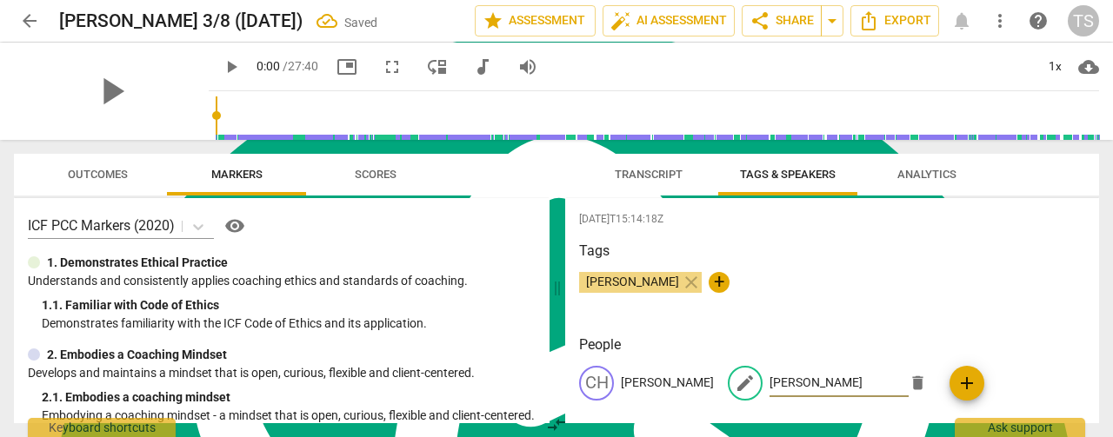
type input "[PERSON_NAME]"
click at [871, 293] on div "[PERSON_NAME] close +" at bounding box center [832, 289] width 506 height 35
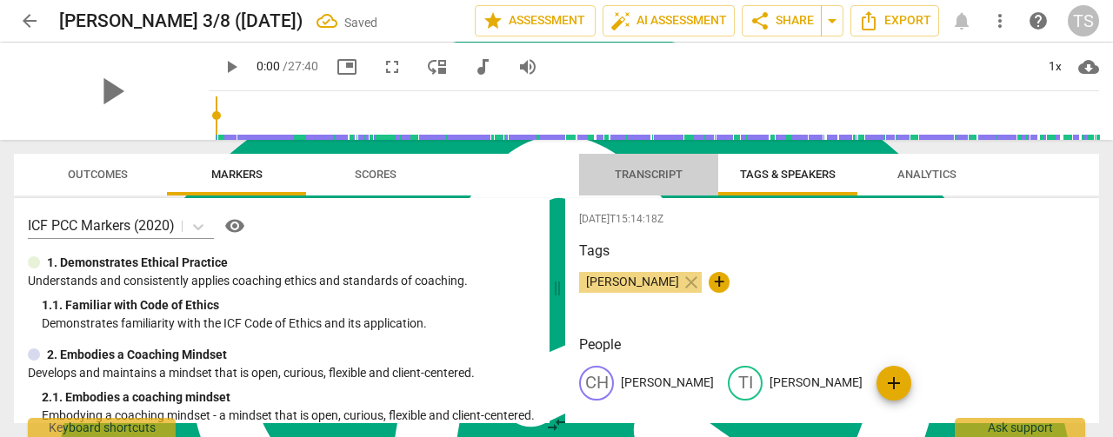
click at [623, 177] on span "Transcript" at bounding box center [649, 174] width 68 height 13
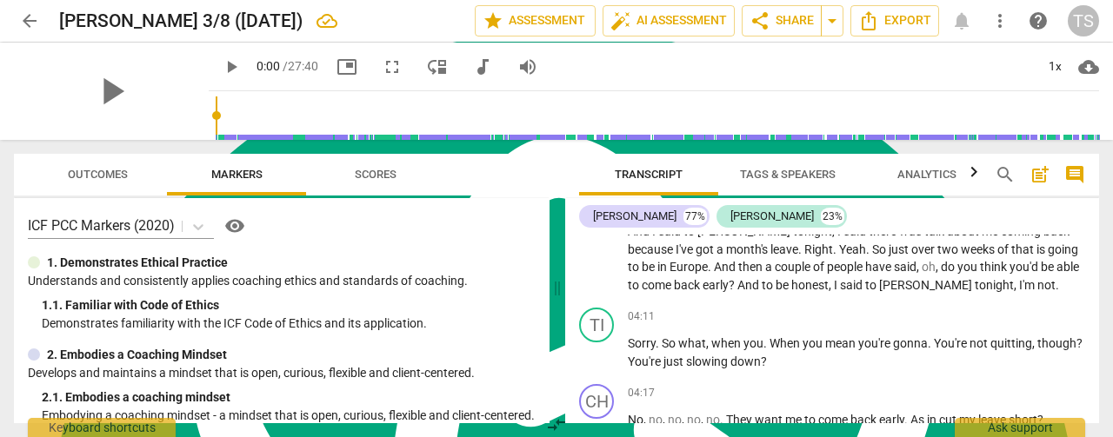
scroll to position [1565, 0]
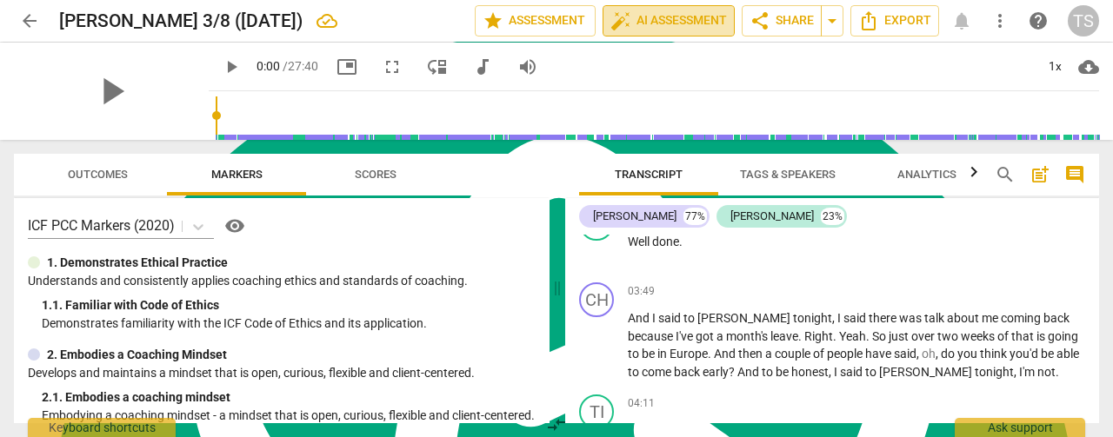
click at [661, 20] on span "auto_fix_high AI Assessment" at bounding box center [668, 20] width 117 height 21
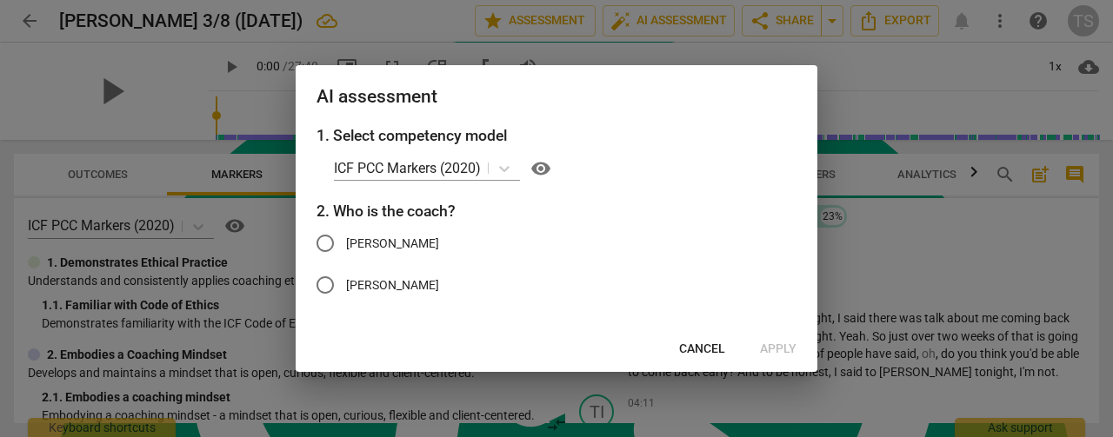
drag, startPoint x: 330, startPoint y: 281, endPoint x: 456, endPoint y: 295, distance: 126.0
click at [330, 281] on input "[PERSON_NAME]" at bounding box center [325, 285] width 42 height 42
radio input "true"
click at [767, 343] on span "Apply" at bounding box center [778, 349] width 37 height 17
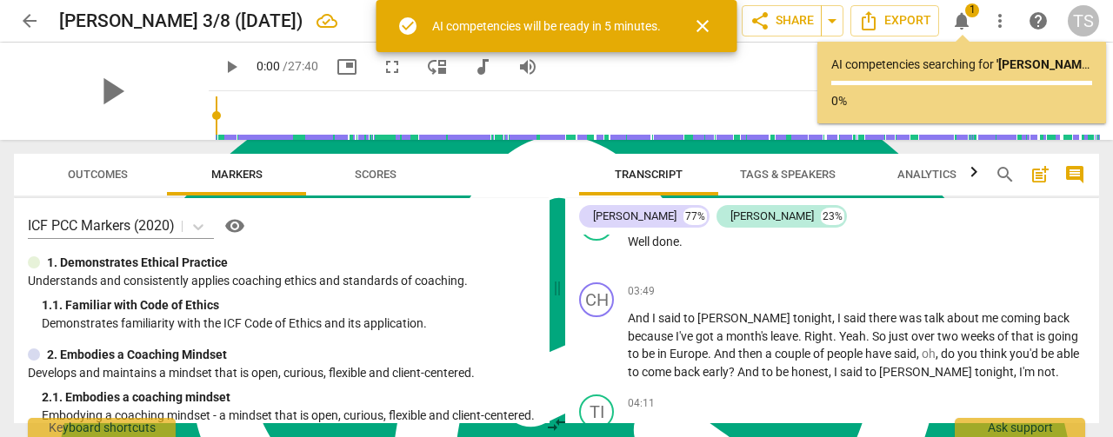
click at [708, 27] on span "close" at bounding box center [702, 26] width 21 height 21
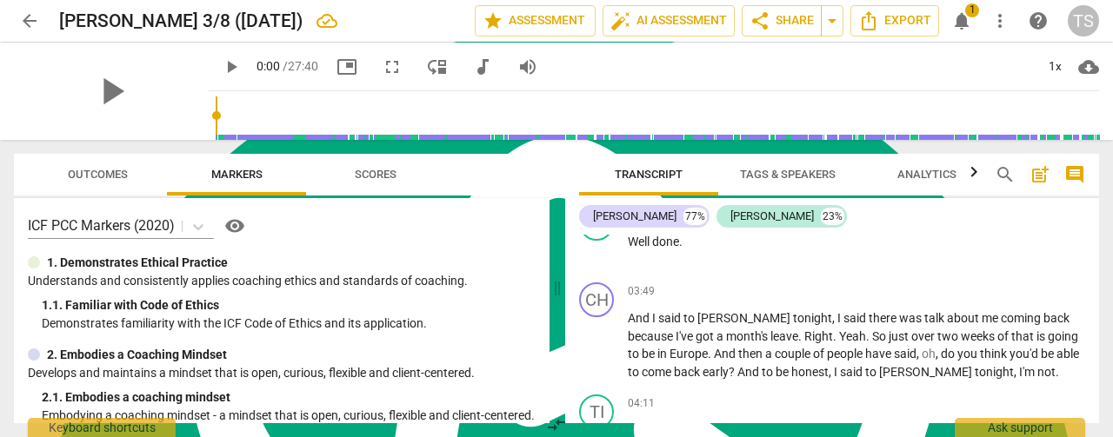
click at [43, 23] on span "arrow_back" at bounding box center [29, 20] width 31 height 21
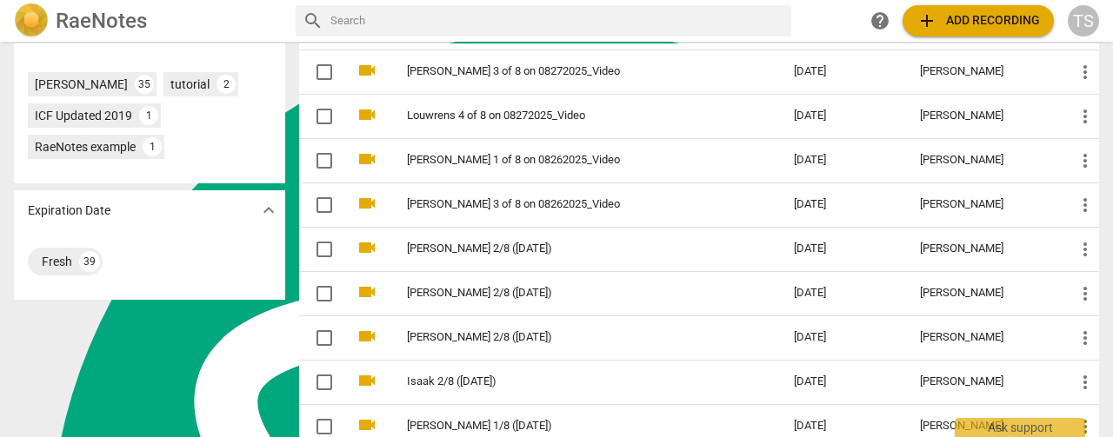
scroll to position [696, 0]
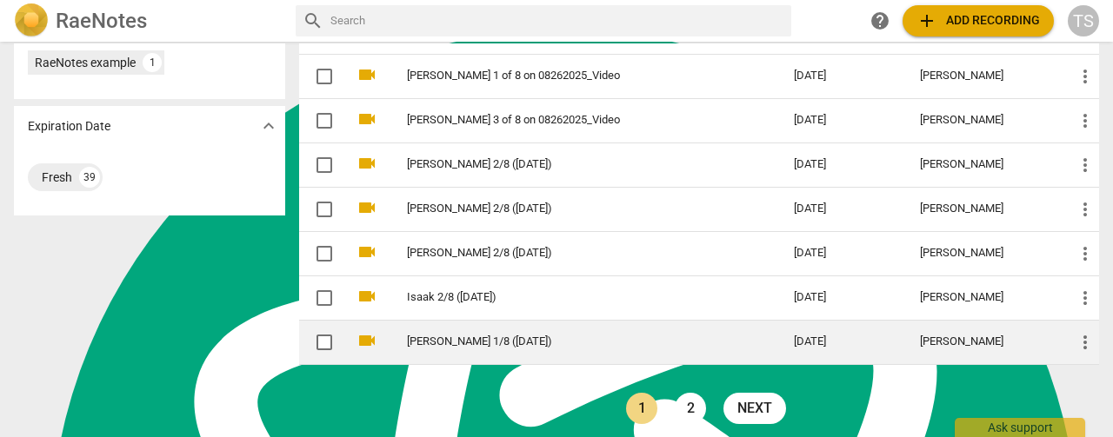
click at [479, 338] on link "[PERSON_NAME] 1/8 ([DATE])" at bounding box center [569, 342] width 324 height 13
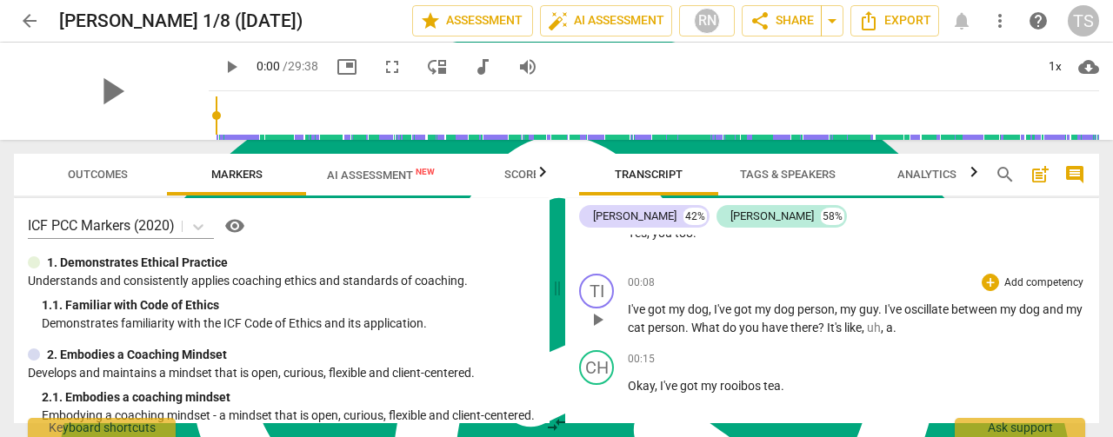
scroll to position [174, 0]
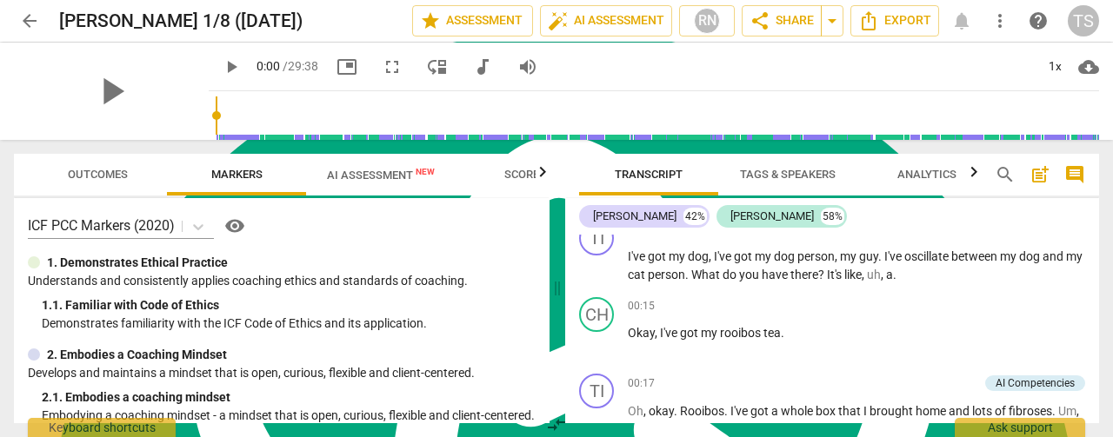
click at [30, 20] on span "arrow_back" at bounding box center [29, 20] width 21 height 21
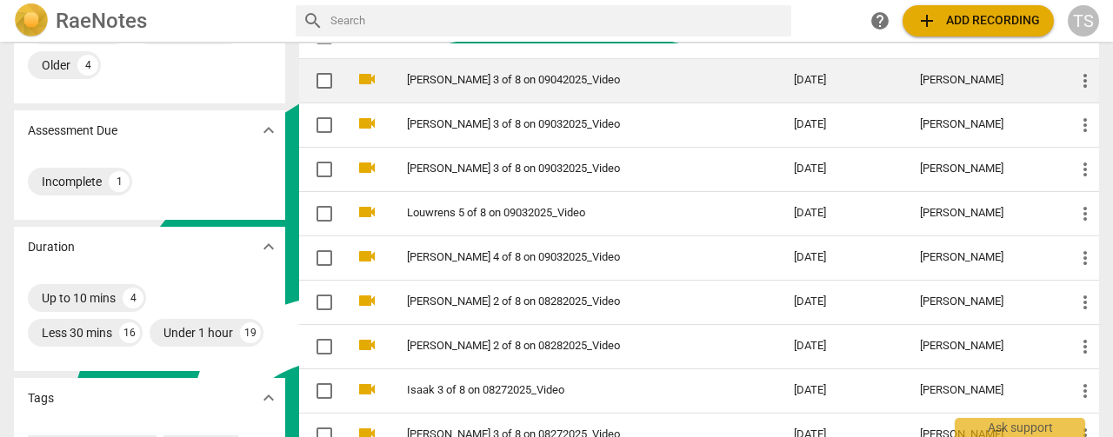
scroll to position [261, 0]
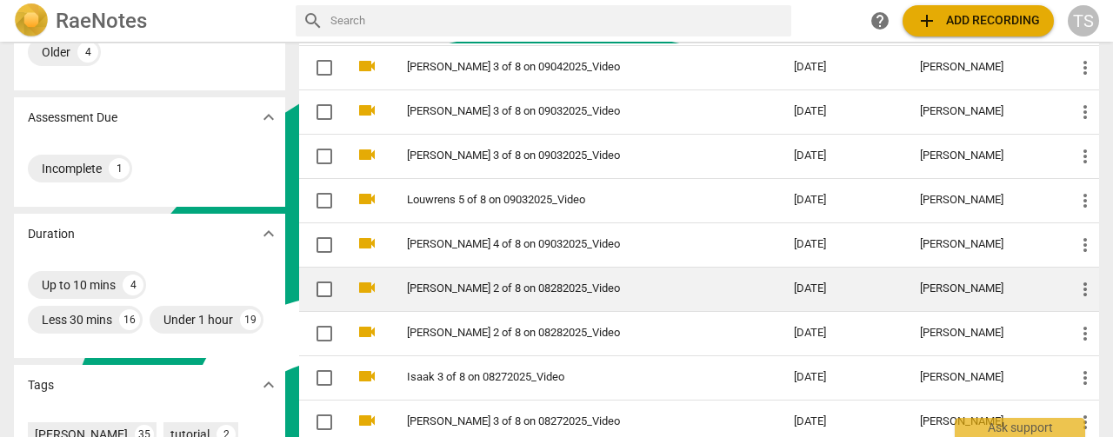
click at [541, 294] on td "[PERSON_NAME] 2 of 8 on 08282025_Video" at bounding box center [583, 289] width 394 height 44
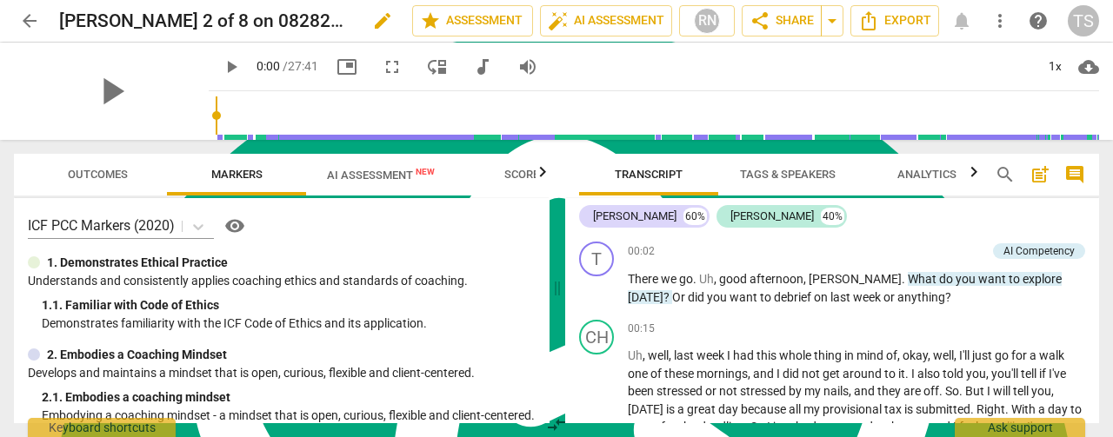
click at [377, 23] on span "edit" at bounding box center [382, 20] width 21 height 21
click at [153, 20] on input "[PERSON_NAME] 2 of 8 on 08282025_Video" at bounding box center [197, 20] width 277 height 33
click at [155, 18] on input "[PERSON_NAME] 2 of 8 on 08282025_Video" at bounding box center [197, 20] width 277 height 33
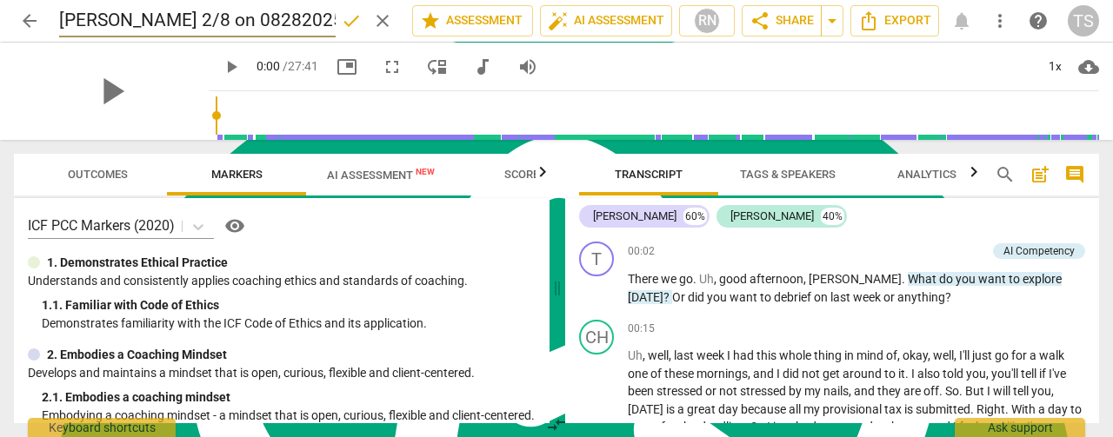
click at [194, 20] on input "[PERSON_NAME] 2/8 on 08282025_Video" at bounding box center [197, 20] width 277 height 33
click at [184, 22] on input "[PERSON_NAME] 2/8 (8282025_Video" at bounding box center [197, 20] width 277 height 33
click at [313, 23] on input "[PERSON_NAME] 2/8 (8/282025_Video" at bounding box center [197, 20] width 277 height 33
type input "[PERSON_NAME] 2/8 ([DATE])"
click at [343, 19] on span "done" at bounding box center [351, 20] width 21 height 21
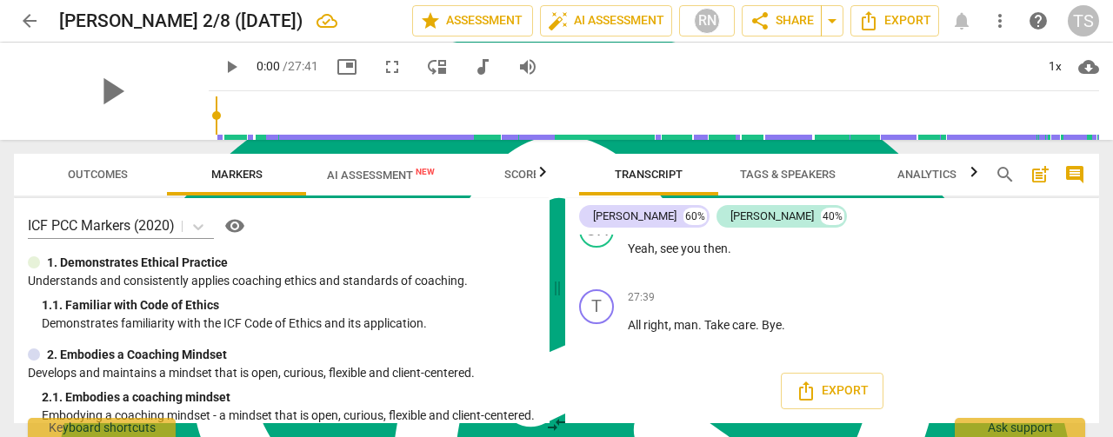
scroll to position [7787, 0]
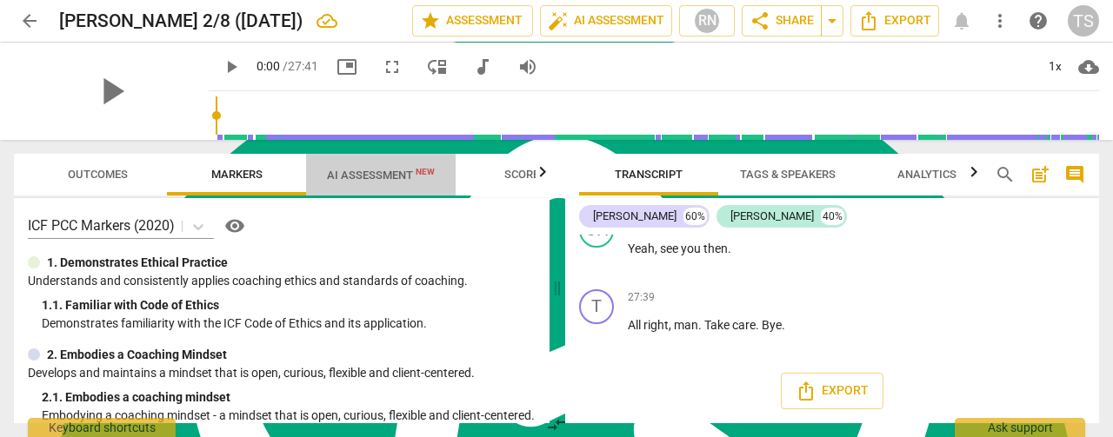
click at [362, 190] on button "AI Assessment New" at bounding box center [381, 175] width 150 height 42
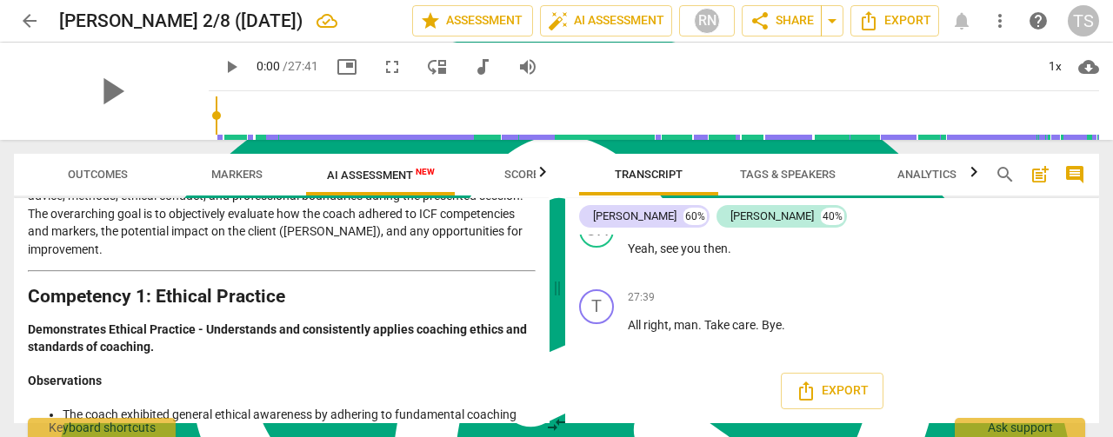
scroll to position [0, 0]
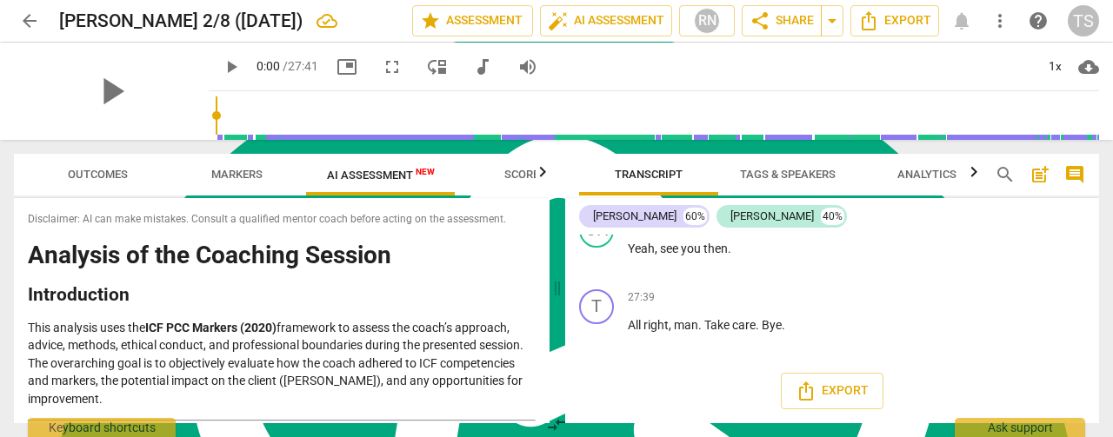
click at [28, 22] on span "arrow_back" at bounding box center [29, 20] width 21 height 21
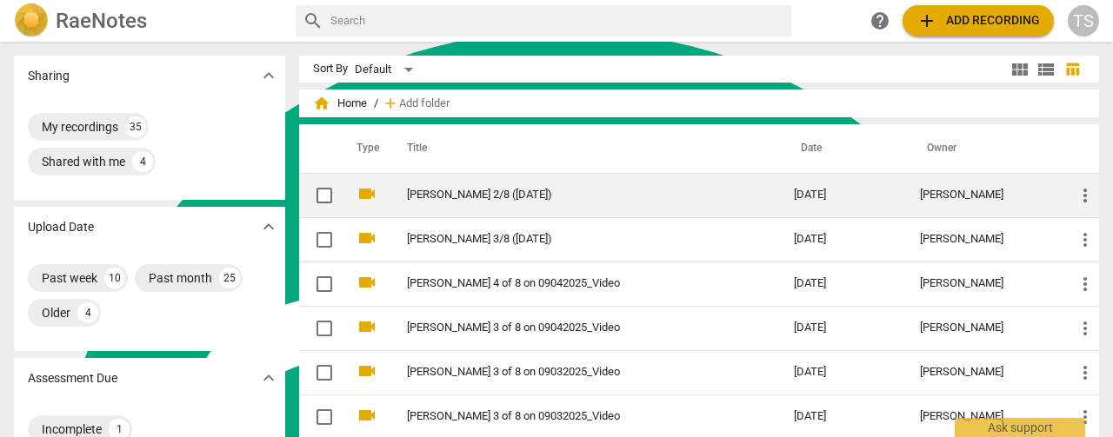
click at [438, 197] on link "[PERSON_NAME] 2/8 ([DATE])" at bounding box center [569, 195] width 324 height 13
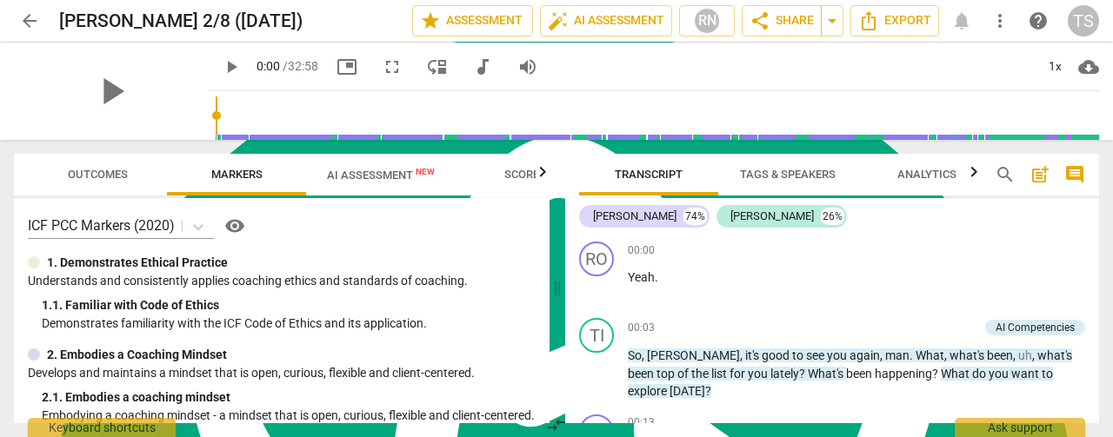
click at [367, 180] on span "AI Assessment New" at bounding box center [381, 175] width 108 height 13
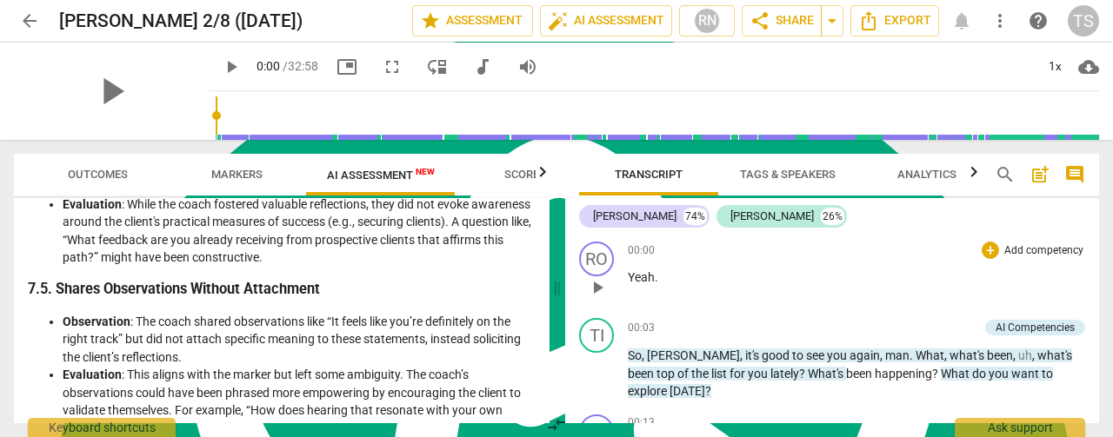
scroll to position [2150, 0]
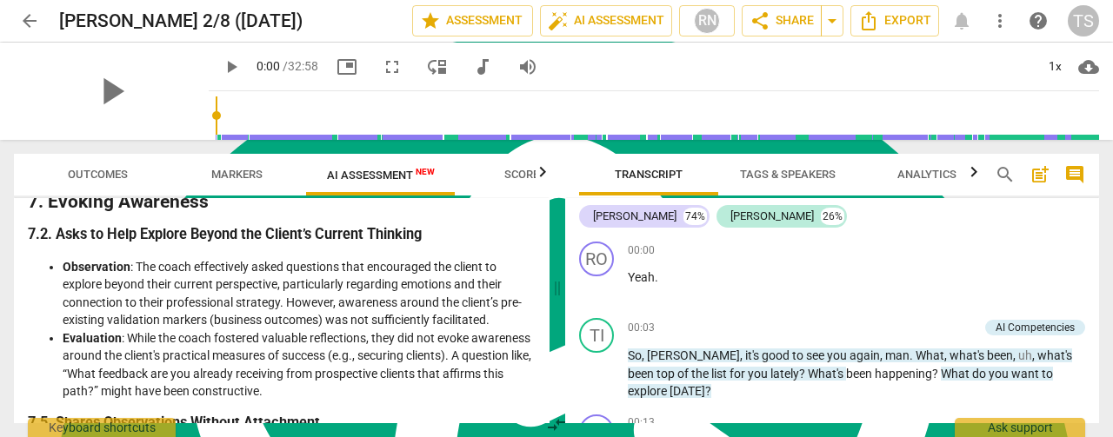
click at [37, 26] on span "arrow_back" at bounding box center [29, 20] width 21 height 21
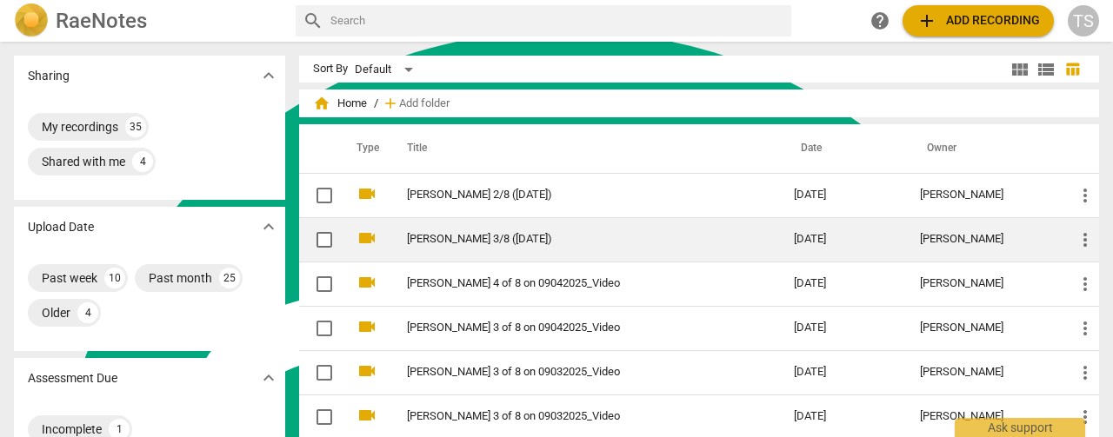
click at [448, 246] on td "[PERSON_NAME] 3/8 ([DATE])" at bounding box center [583, 239] width 394 height 44
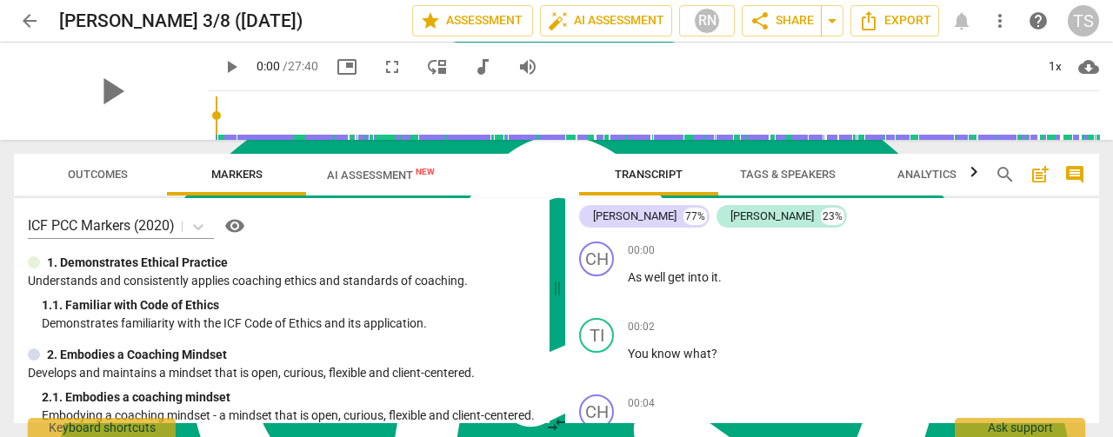
click at [346, 170] on span "AI Assessment New" at bounding box center [381, 175] width 108 height 13
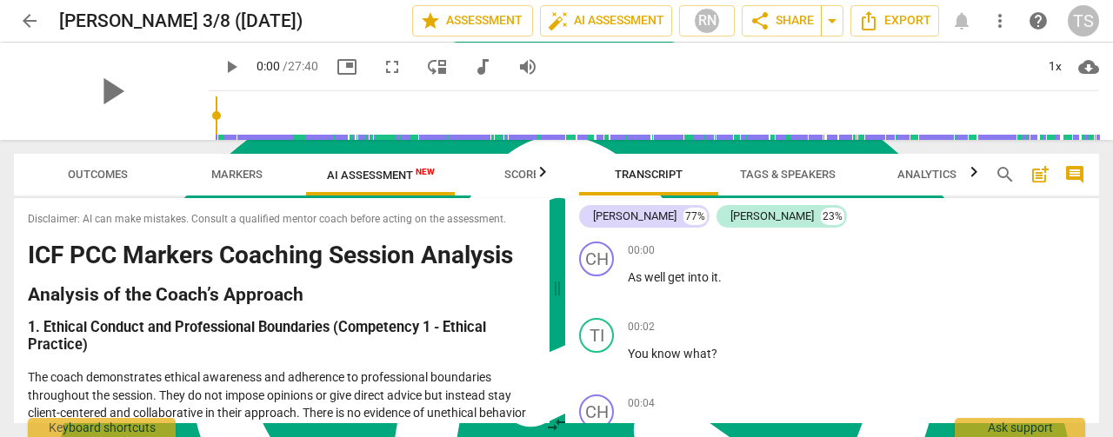
click at [30, 25] on span "arrow_back" at bounding box center [29, 20] width 21 height 21
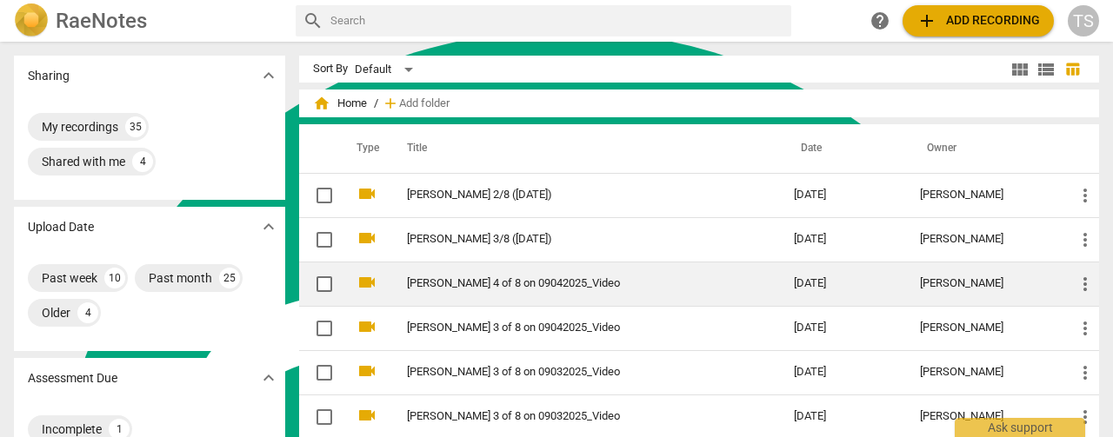
click at [430, 279] on link "[PERSON_NAME] 4 of 8 on 09042025_Video" at bounding box center [569, 283] width 324 height 13
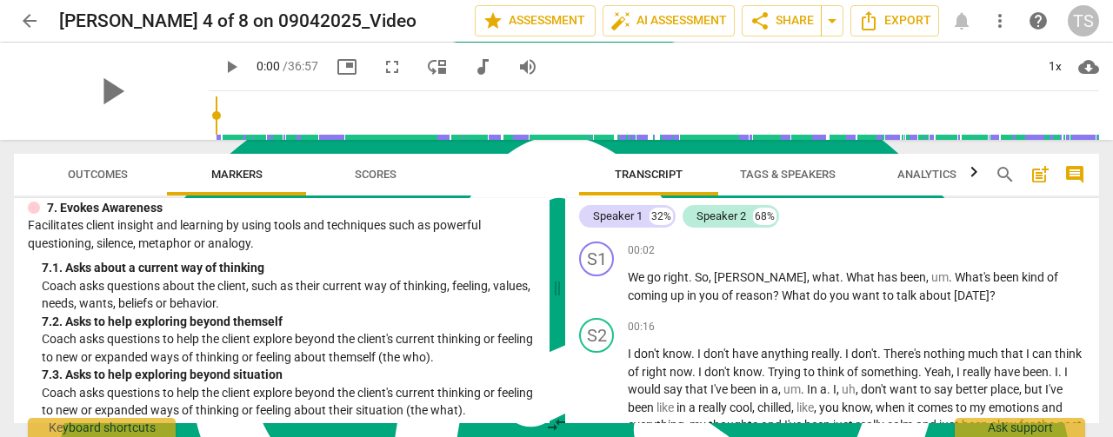
scroll to position [1475, 0]
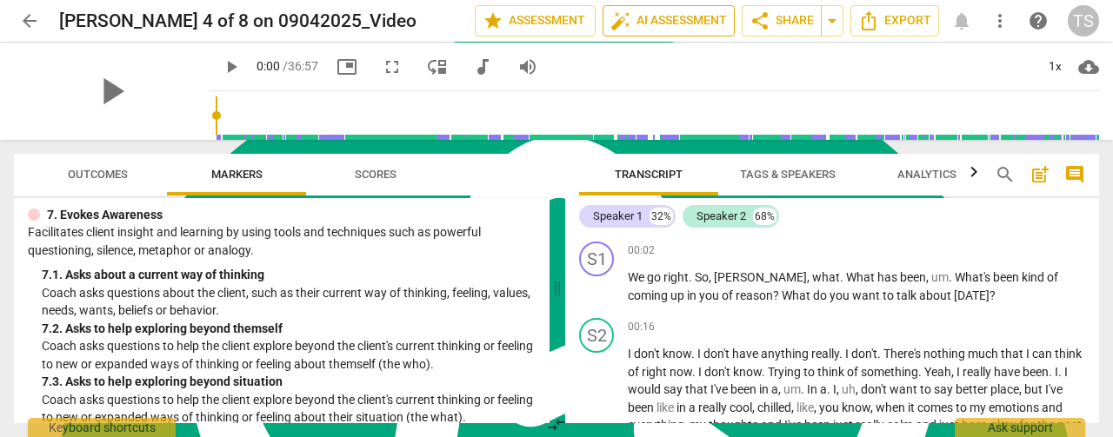
click at [626, 30] on span "auto_fix_high" at bounding box center [620, 20] width 21 height 21
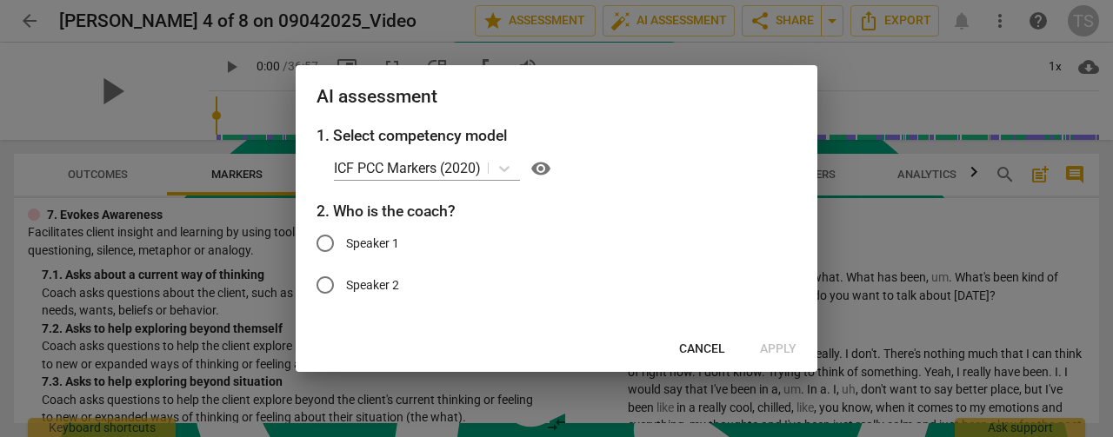
click at [711, 341] on button "Cancel" at bounding box center [702, 349] width 74 height 31
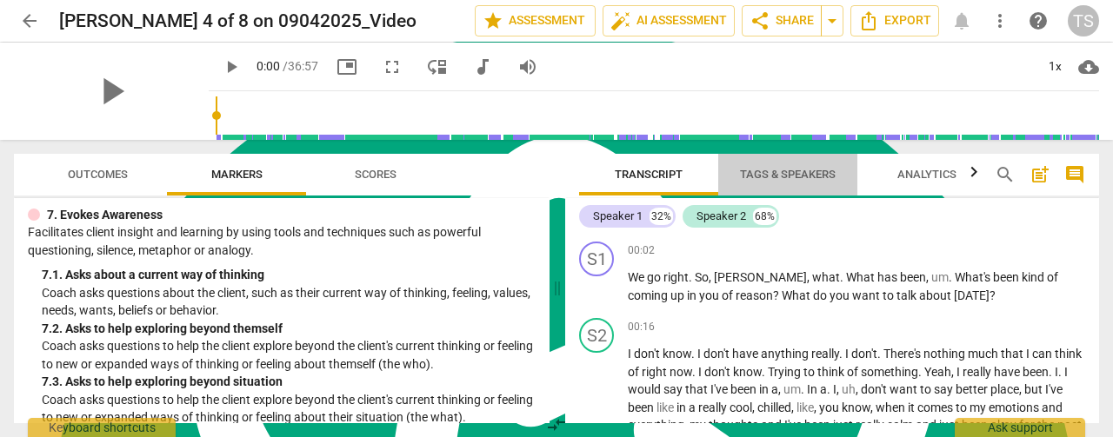
click at [770, 178] on span "Tags & Speakers" at bounding box center [788, 174] width 96 height 13
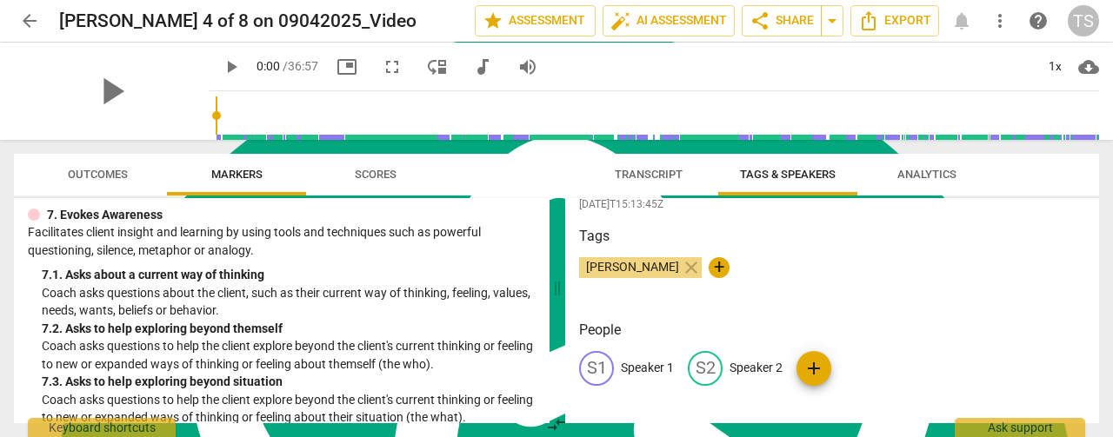
scroll to position [18, 0]
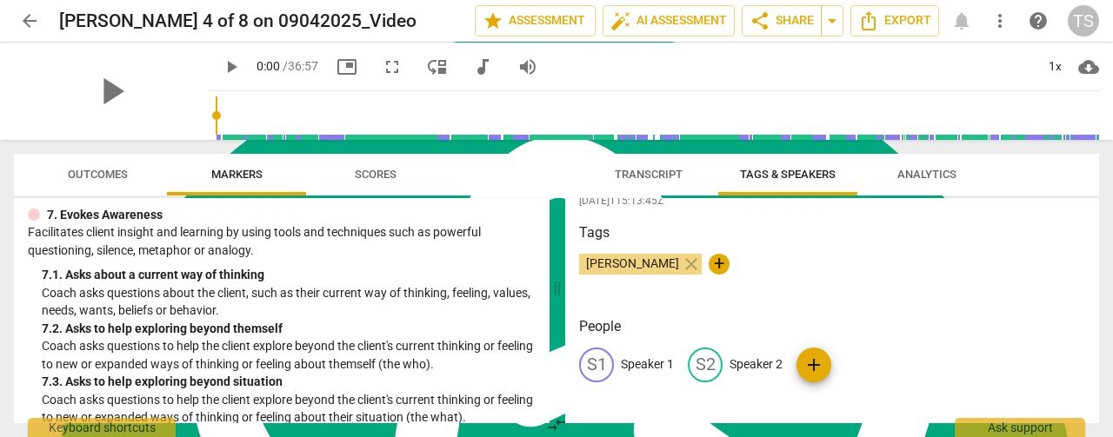
click at [623, 163] on span "Transcript" at bounding box center [649, 174] width 110 height 23
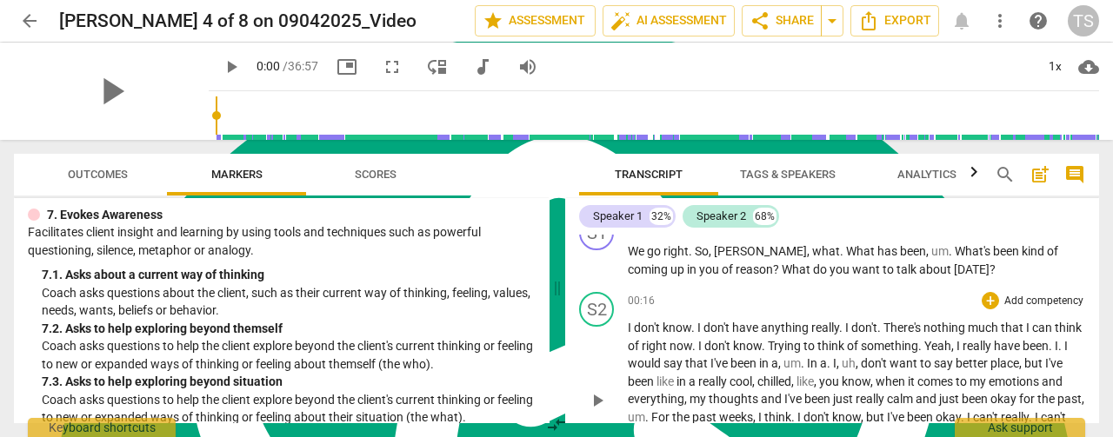
scroll to position [0, 0]
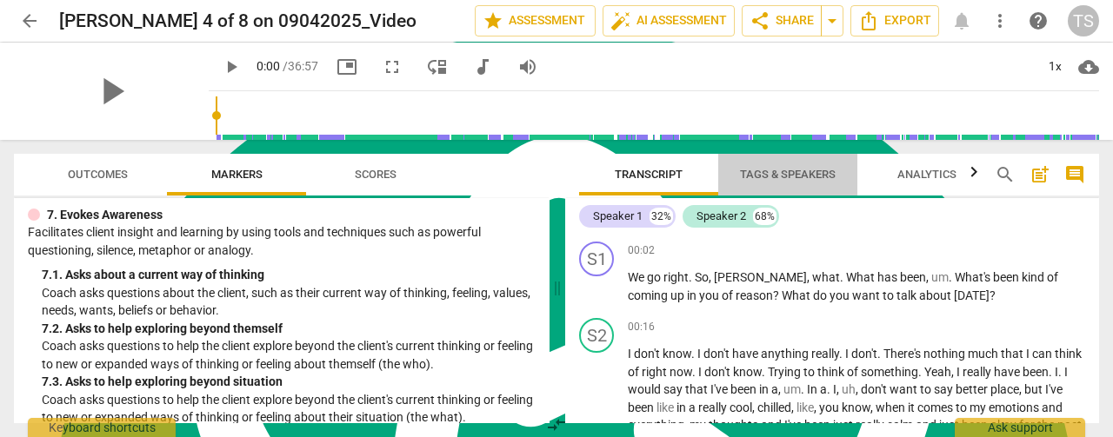
click at [767, 176] on span "Tags & Speakers" at bounding box center [788, 174] width 96 height 13
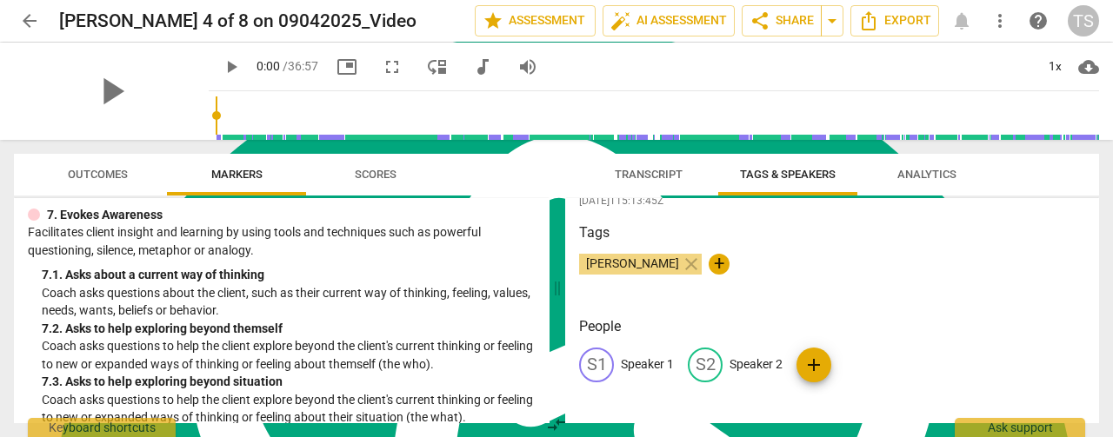
click at [656, 364] on p "Speaker 1" at bounding box center [647, 365] width 53 height 18
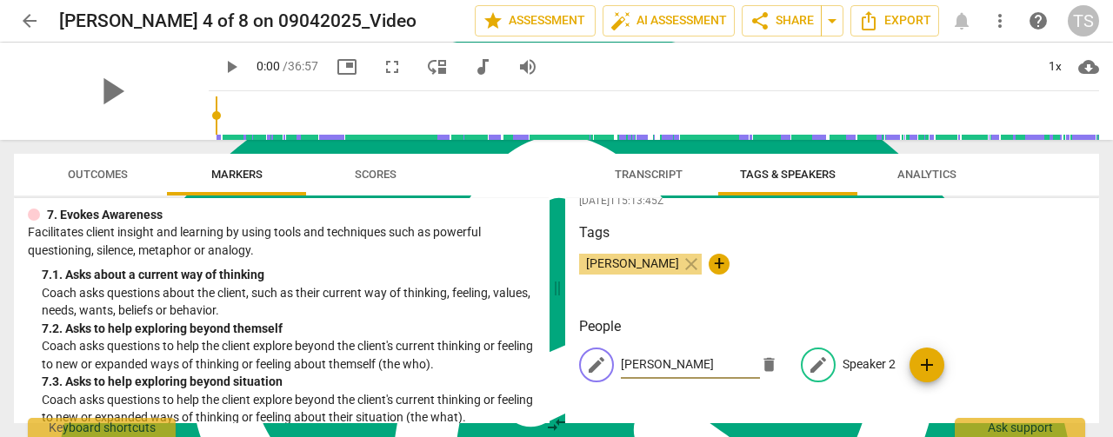
type input "[PERSON_NAME]"
click at [857, 359] on p "Speaker 2" at bounding box center [869, 365] width 53 height 18
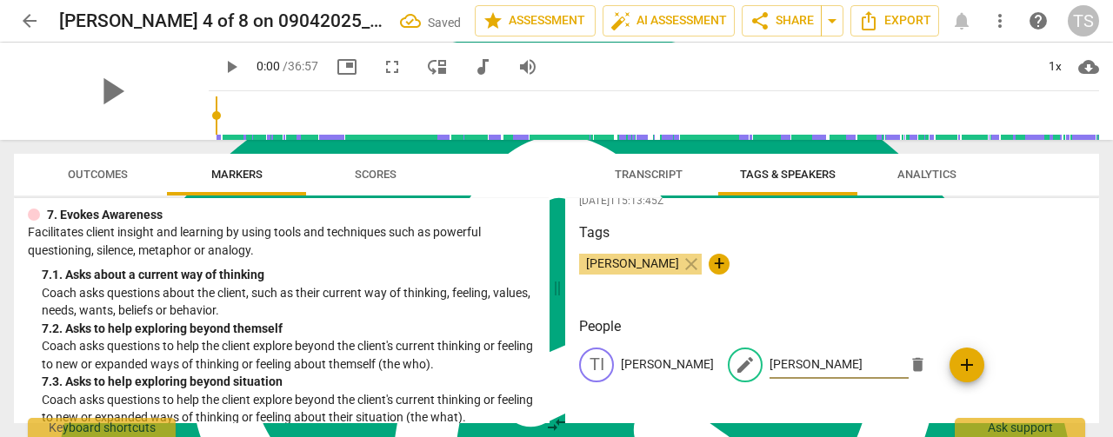
type input "[PERSON_NAME]"
click at [644, 173] on span "Transcript" at bounding box center [649, 174] width 68 height 13
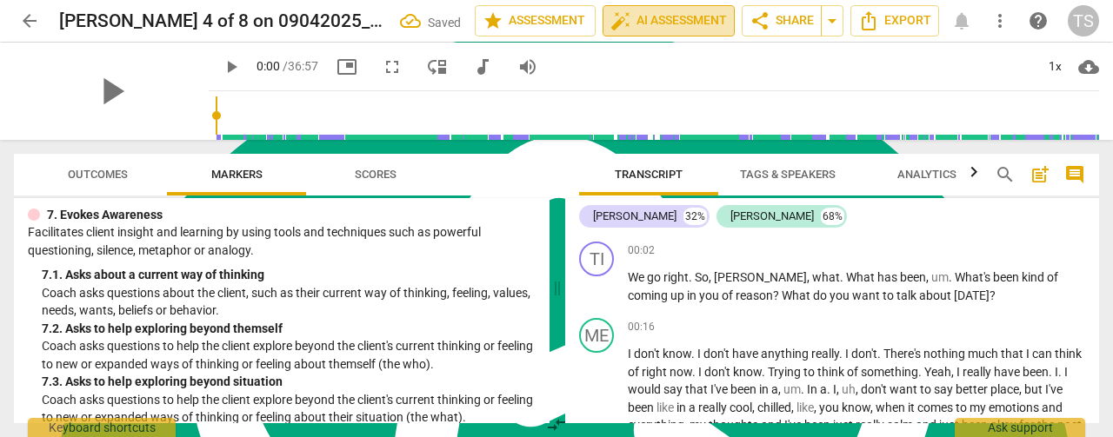
click at [704, 22] on span "auto_fix_high AI Assessment" at bounding box center [668, 20] width 117 height 21
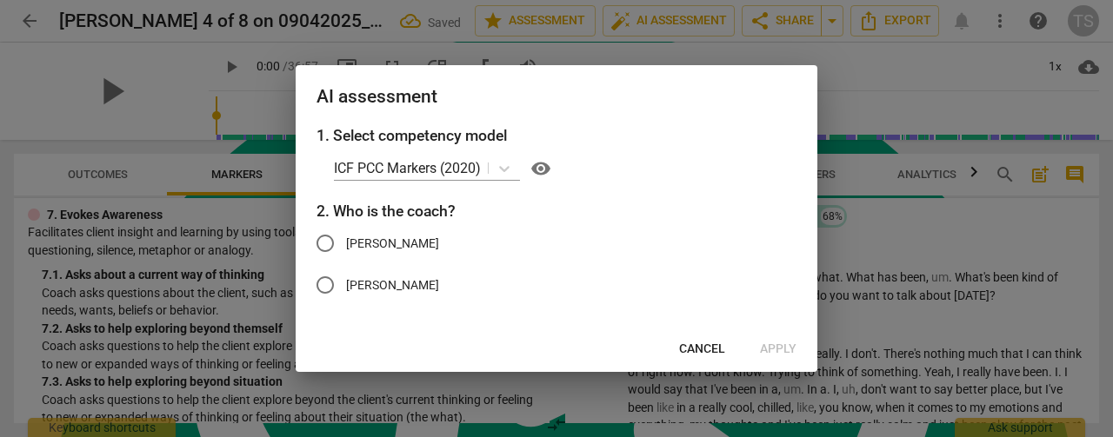
click at [346, 250] on span "[PERSON_NAME]" at bounding box center [392, 244] width 93 height 18
click at [346, 250] on input "[PERSON_NAME]" at bounding box center [325, 244] width 42 height 42
radio input "true"
click at [776, 345] on span "Apply" at bounding box center [778, 349] width 37 height 17
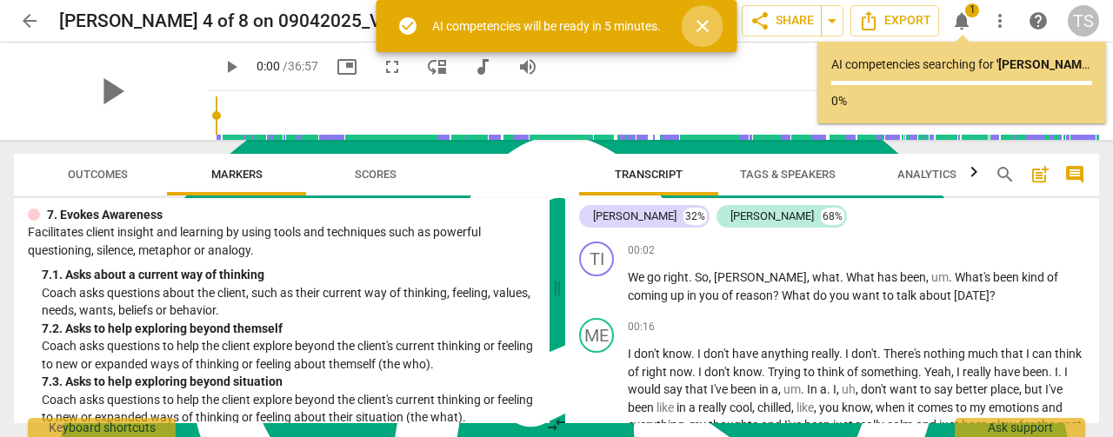
click at [700, 24] on span "close" at bounding box center [702, 26] width 21 height 21
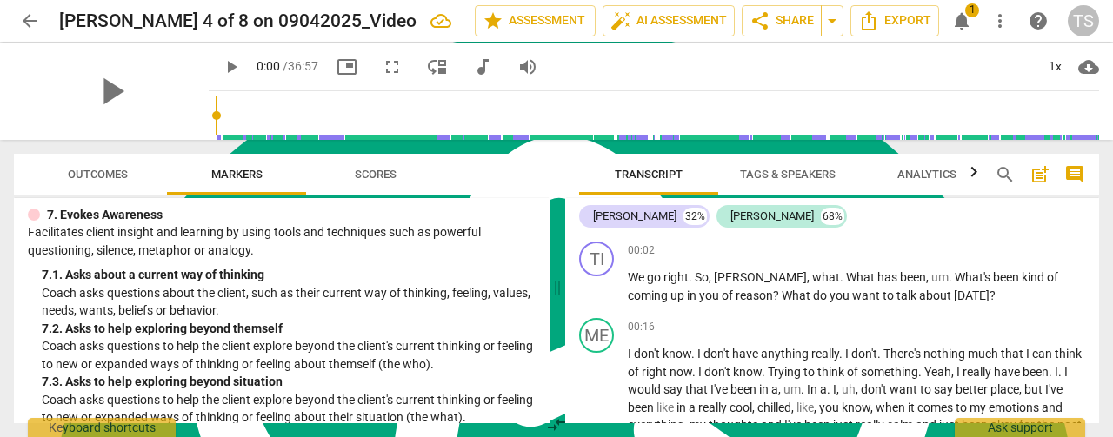
click at [21, 21] on span "arrow_back" at bounding box center [29, 20] width 21 height 21
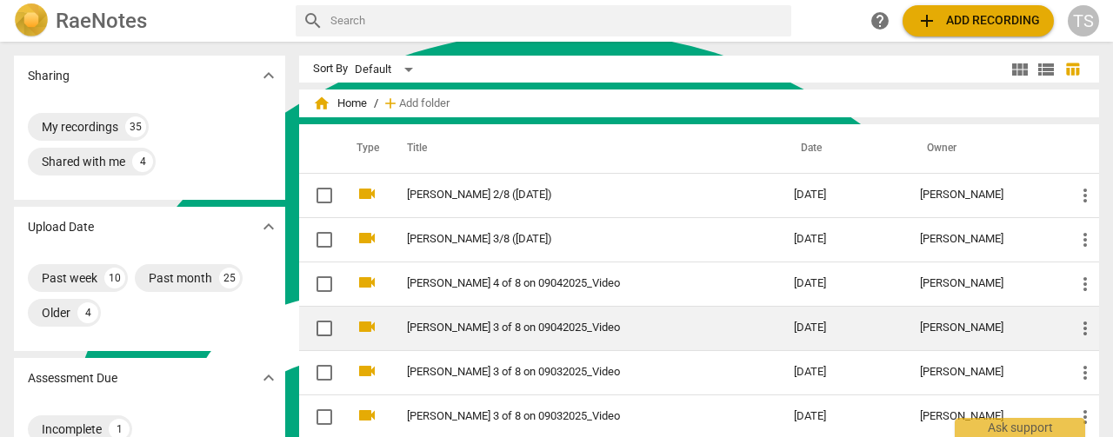
click at [442, 322] on link "[PERSON_NAME] 3 of 8 on 09042025_Video" at bounding box center [569, 328] width 324 height 13
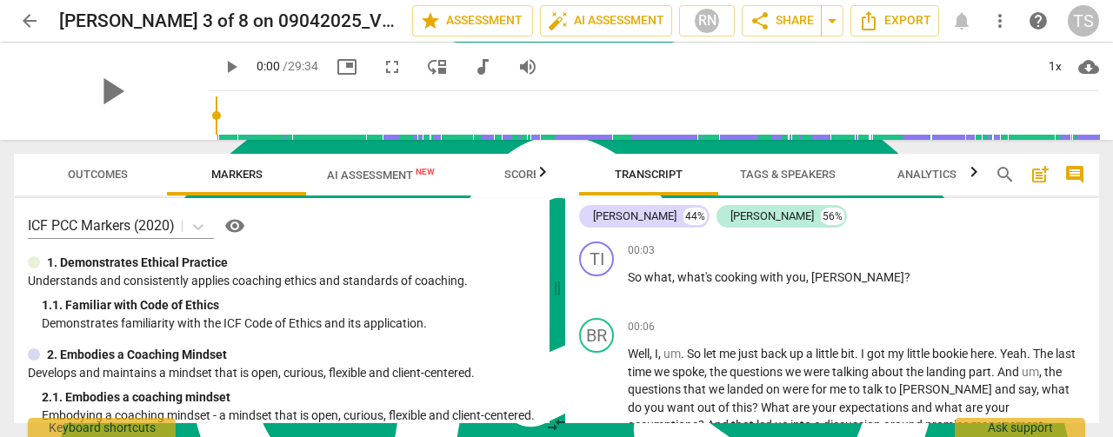
click at [376, 169] on span "AI Assessment New" at bounding box center [381, 175] width 108 height 13
